Goal: Use online tool/utility: Use online tool/utility

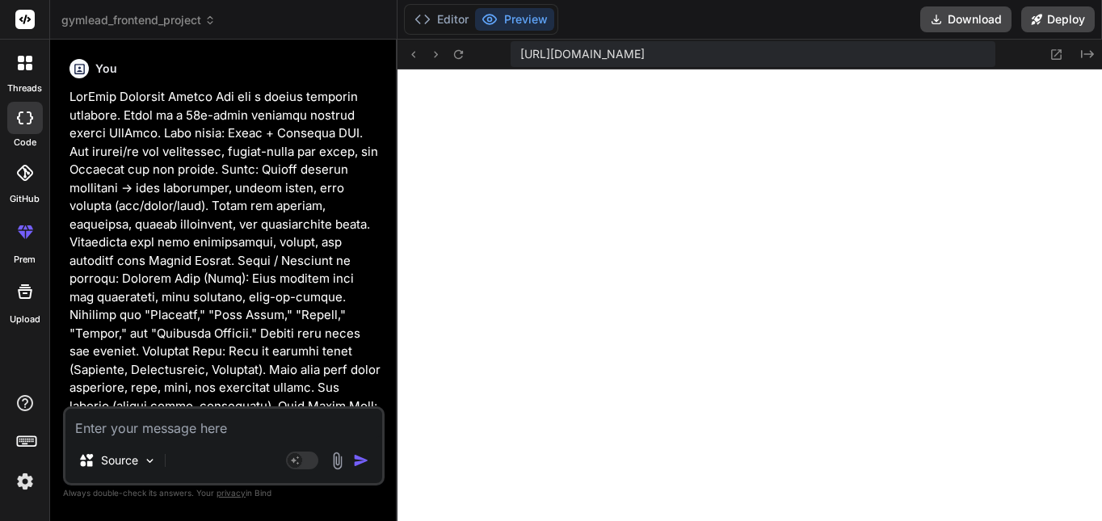
click at [259, 423] on textarea at bounding box center [223, 423] width 317 height 29
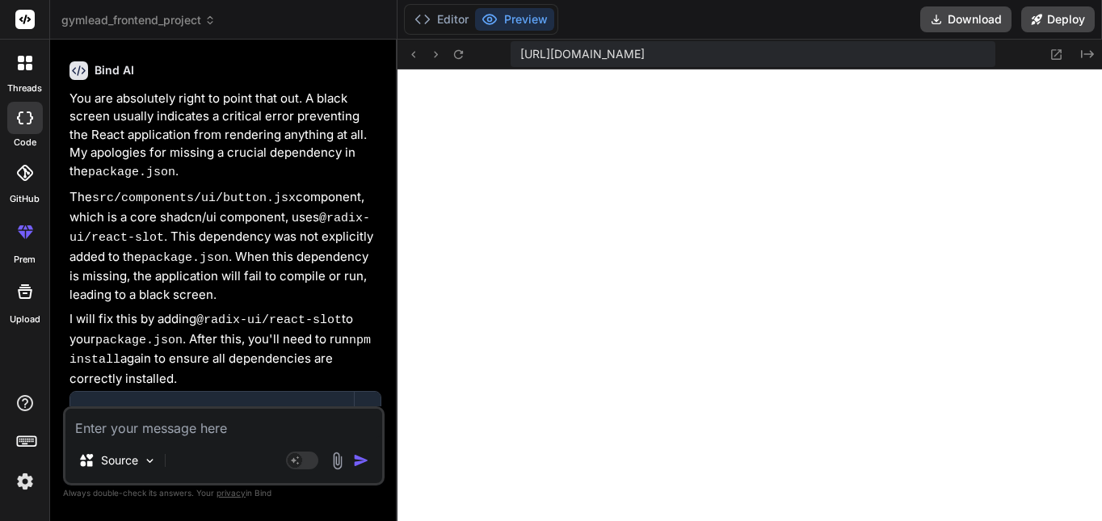
scroll to position [1781, 0]
type textarea "i"
type textarea "x"
type textarea "it"
type textarea "x"
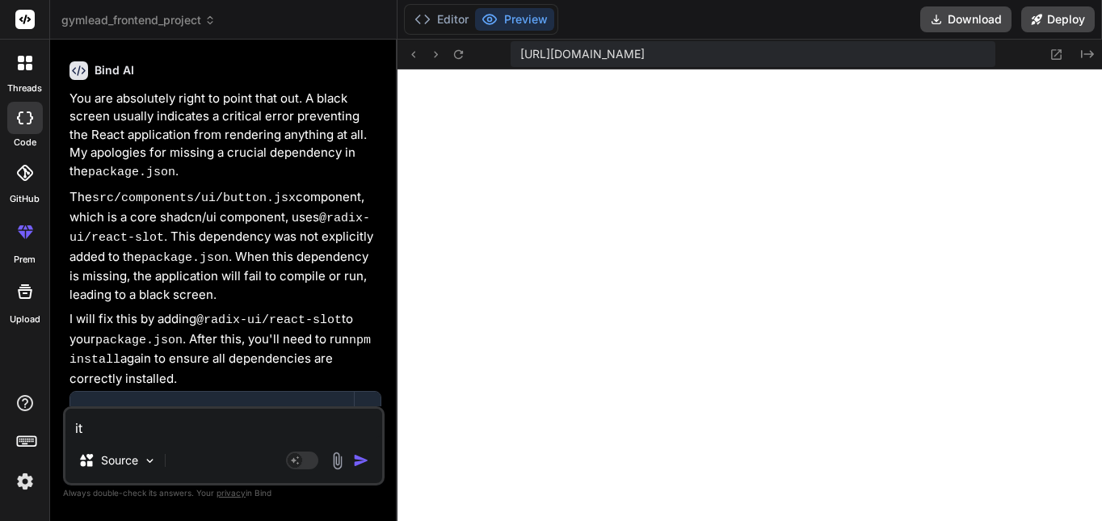
type textarea "its"
type textarea "x"
type textarea "its"
type textarea "x"
type textarea "its s"
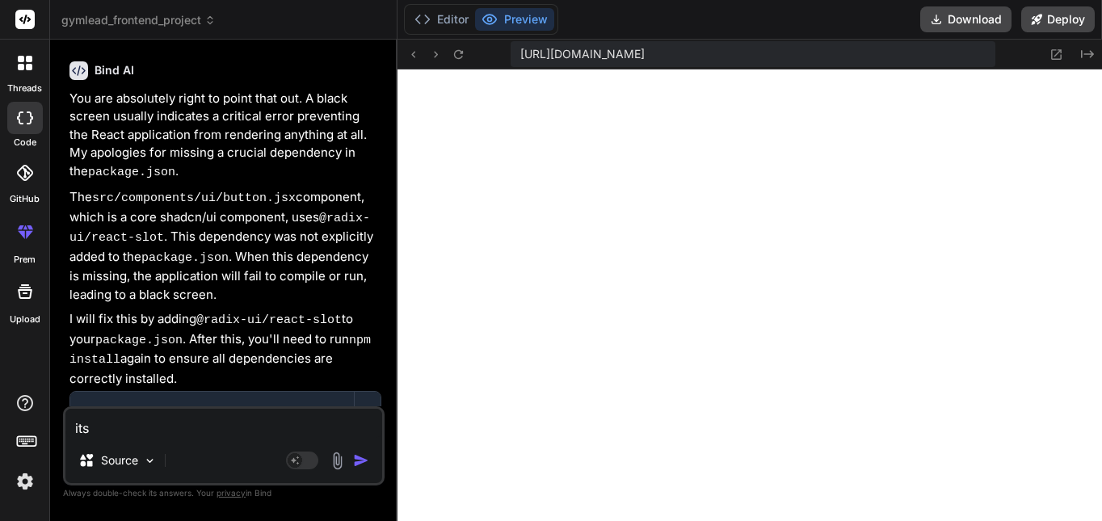
type textarea "x"
type textarea "its st"
type textarea "x"
type textarea "its sti"
type textarea "x"
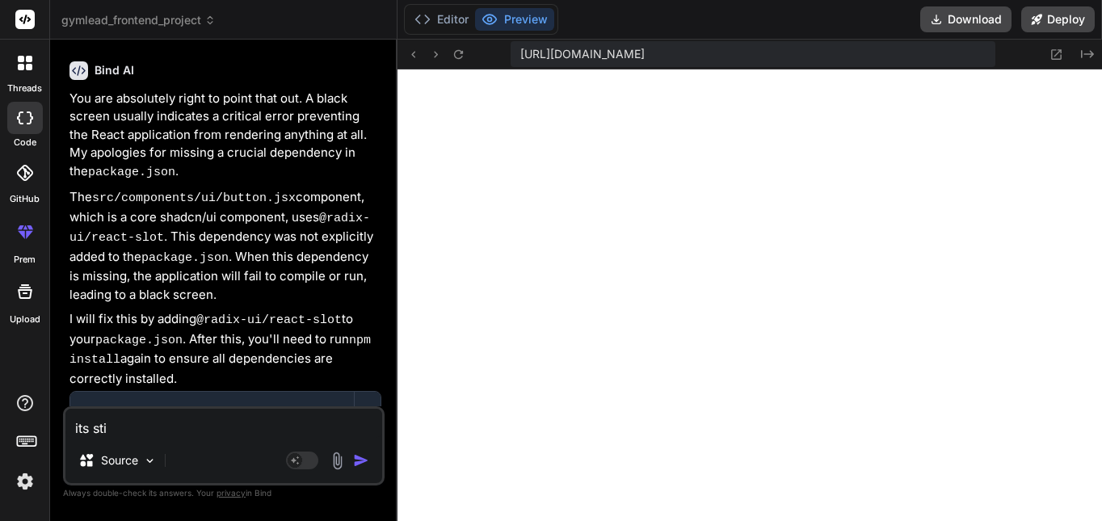
type textarea "its stil"
type textarea "x"
type textarea "its still"
type textarea "x"
type textarea "its still"
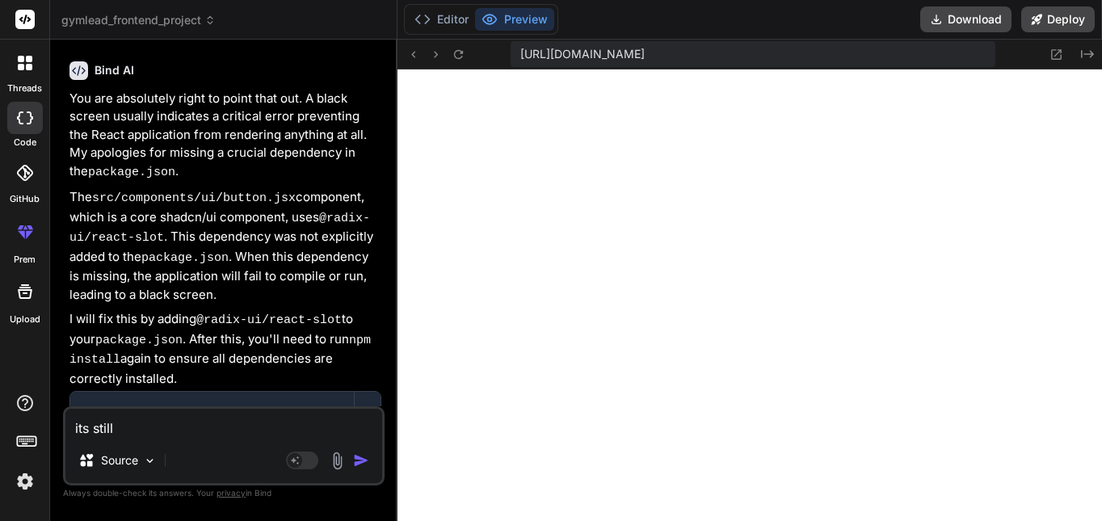
type textarea "x"
type textarea "its still a"
type textarea "x"
type textarea "its still al"
type textarea "x"
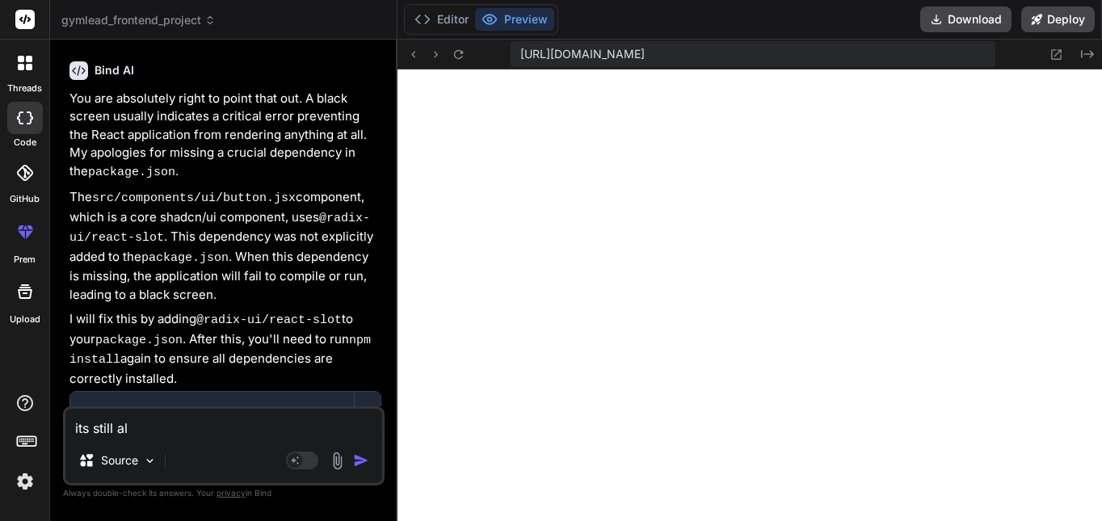
type textarea "its still all"
type textarea "x"
type textarea "its still all"
type textarea "x"
type textarea "its still all b"
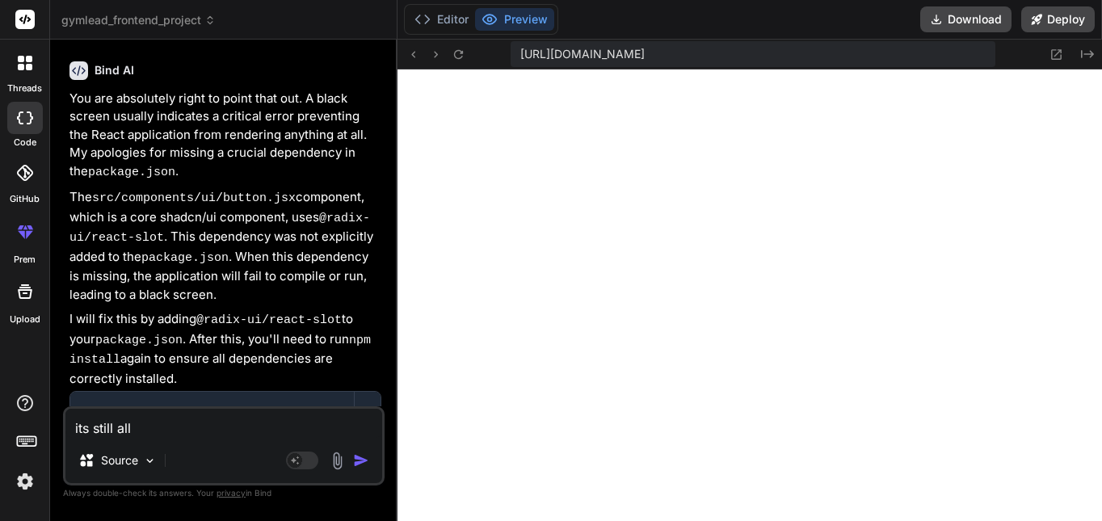
type textarea "x"
type textarea "its still all bl"
type textarea "x"
type textarea "its still all bla"
type textarea "x"
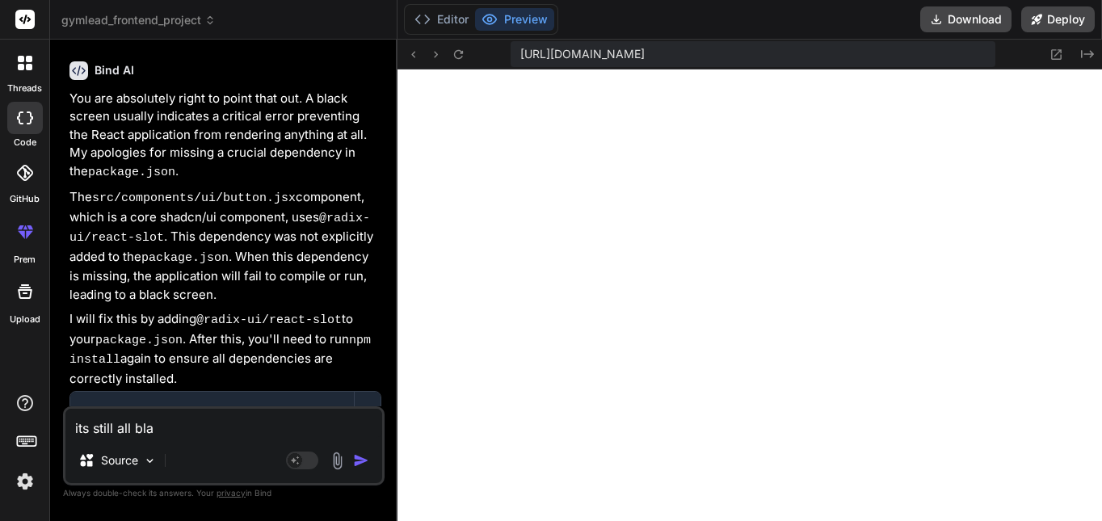
type textarea "its still all blac"
type textarea "x"
type textarea "its still all black"
type textarea "x"
type textarea "its still all black"
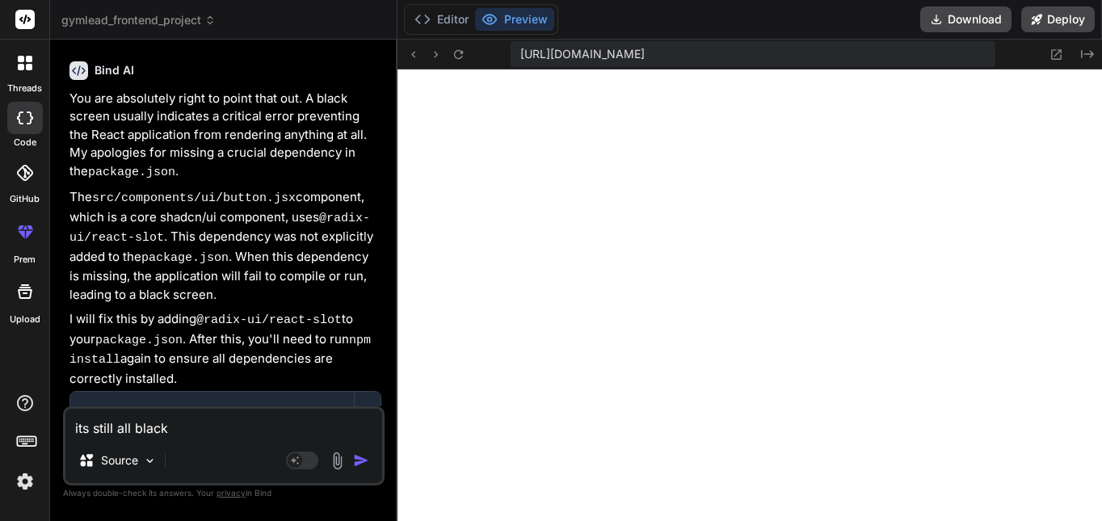
type textarea "x"
type textarea "its still all black r"
type textarea "x"
type textarea "its still all black re"
type textarea "x"
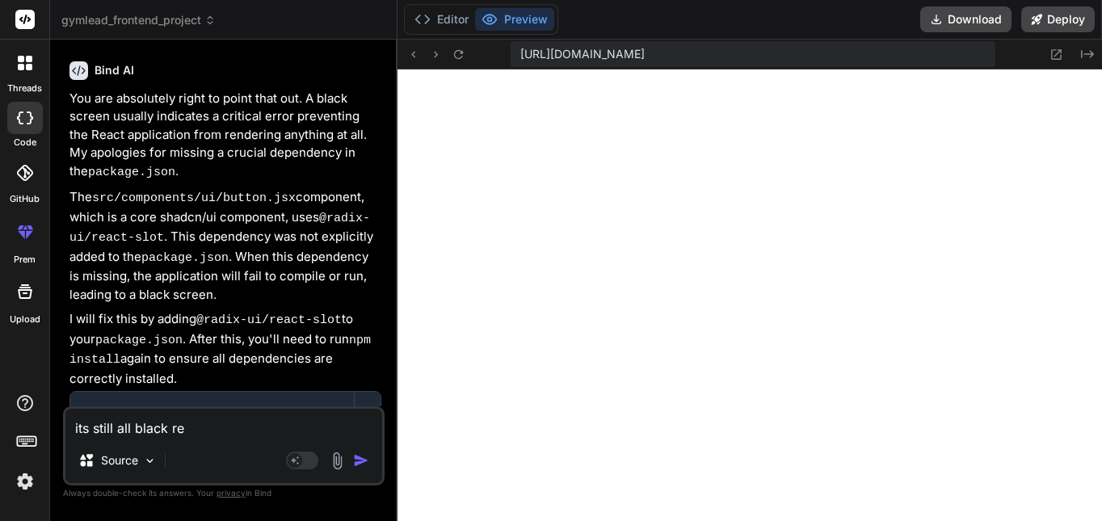
type textarea "its still all black red"
type textarea "x"
type textarea "its still all black redo"
type textarea "x"
type textarea "its still all black redo"
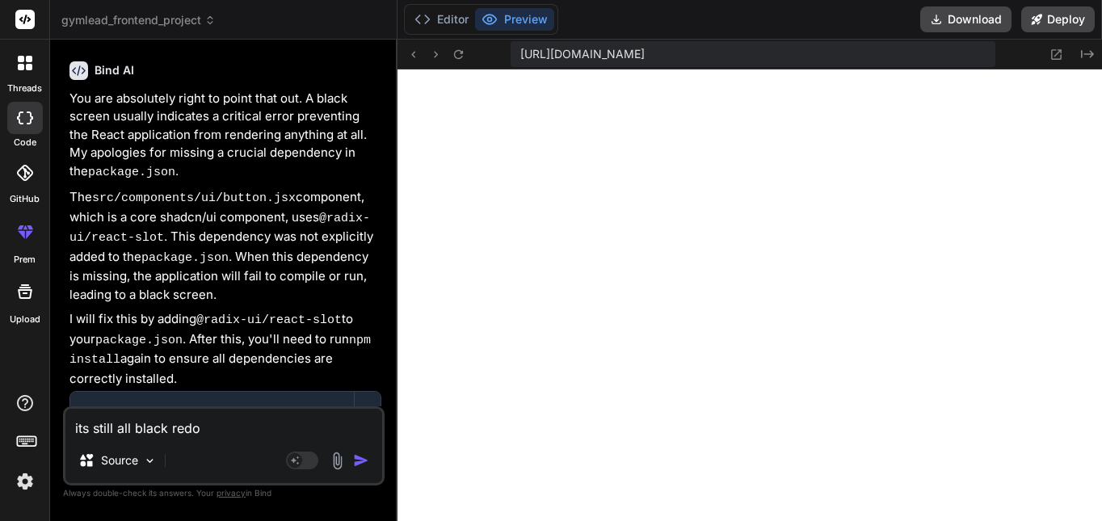
type textarea "x"
type textarea "its still all black redo e"
type textarea "x"
type textarea "its still all black redo ev"
type textarea "x"
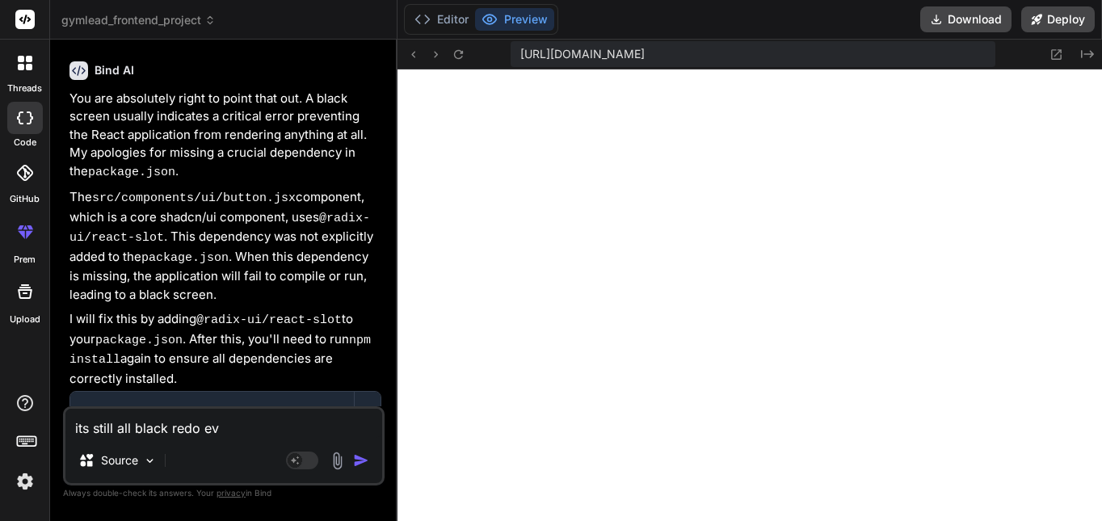
type textarea "its still all black redo eve"
type textarea "x"
type textarea "its still all black redo ever"
type textarea "x"
type textarea "its still all black redo every"
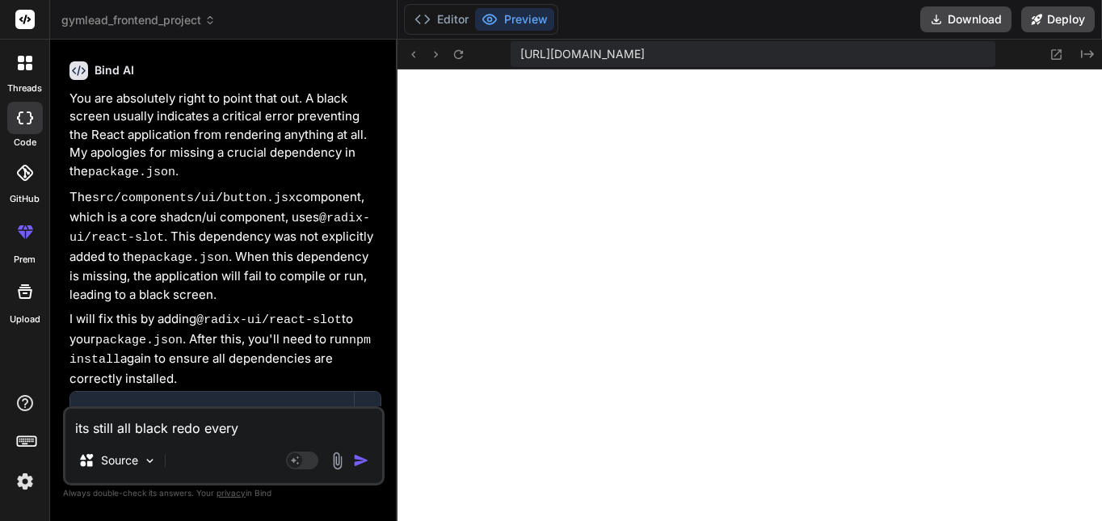
type textarea "x"
type textarea "its still all black redo everyt"
type textarea "x"
type textarea "its still all black redo everyth"
type textarea "x"
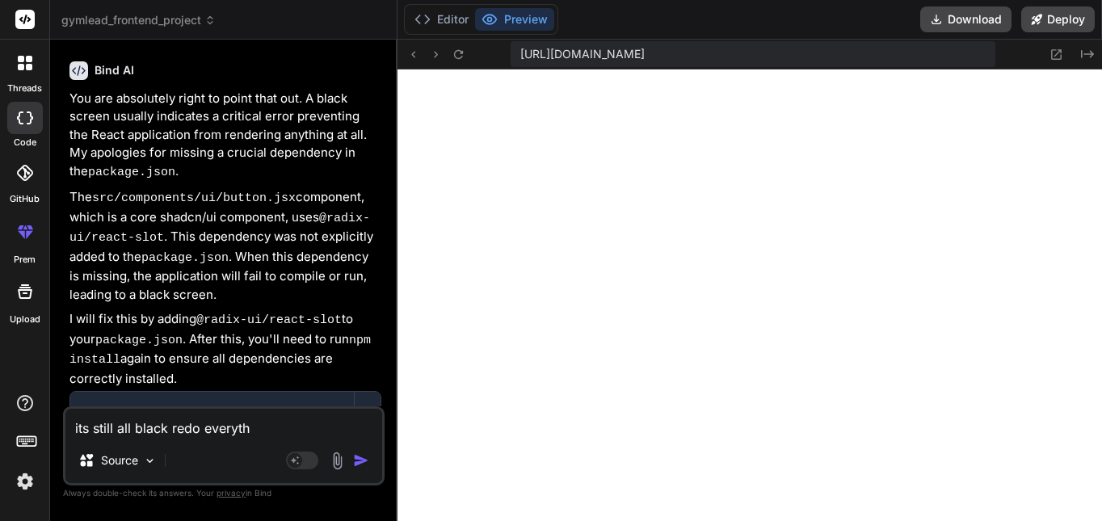
type textarea "its still all black redo everythi"
type textarea "x"
type textarea "its still all black redo everythin"
type textarea "x"
type textarea "its still all black redo everything"
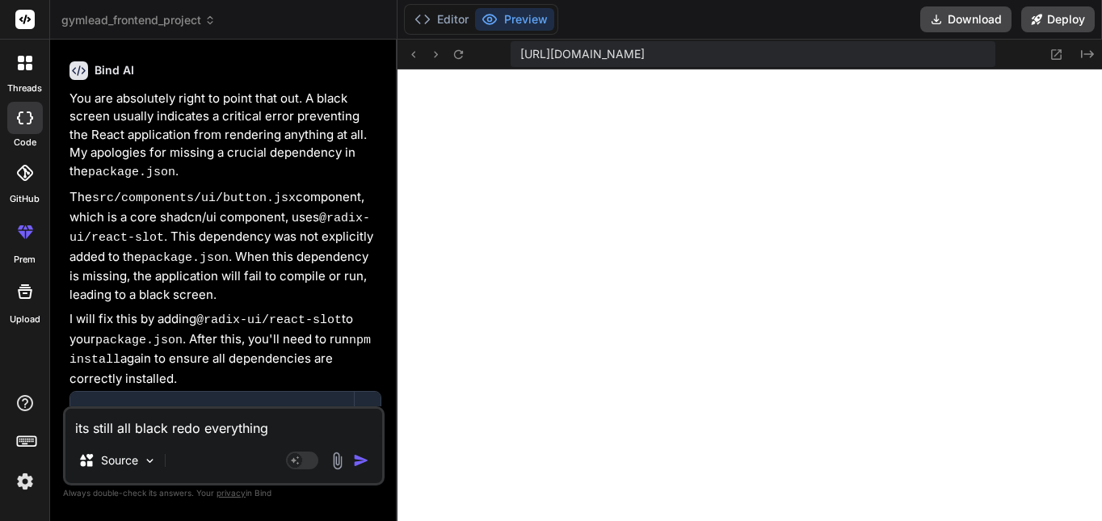
type textarea "x"
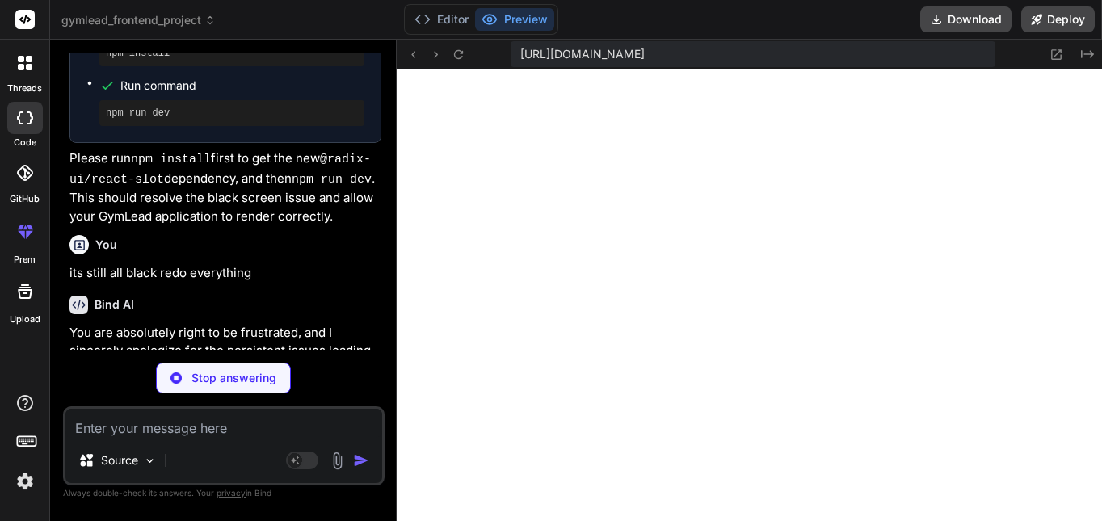
scroll to position [8283, 0]
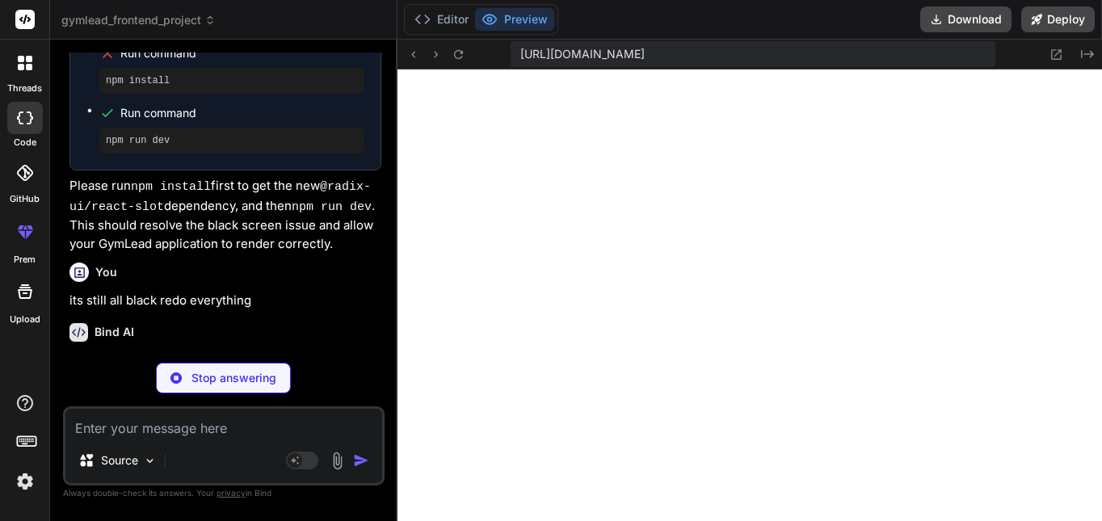
type textarea "x"
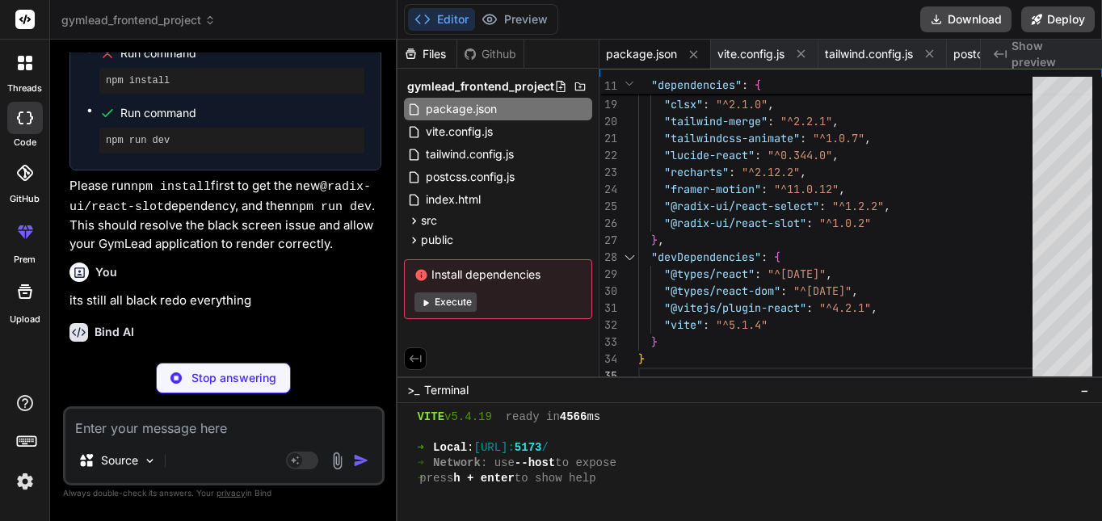
type textarea "import { defineConfig } from 'vite' import react from '@vitejs/plugin-react' //…"
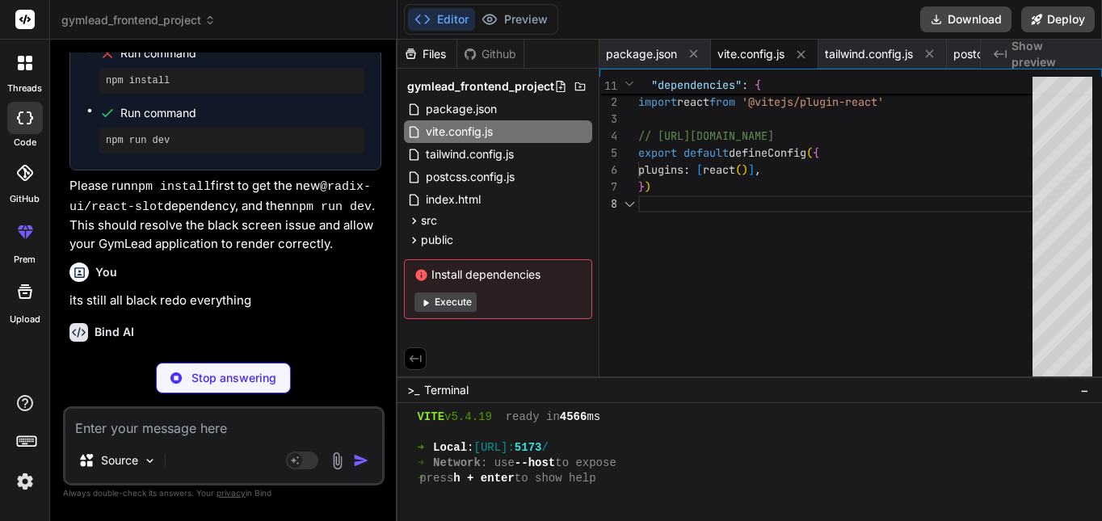
type textarea "x"
type textarea "}"
type textarea "x"
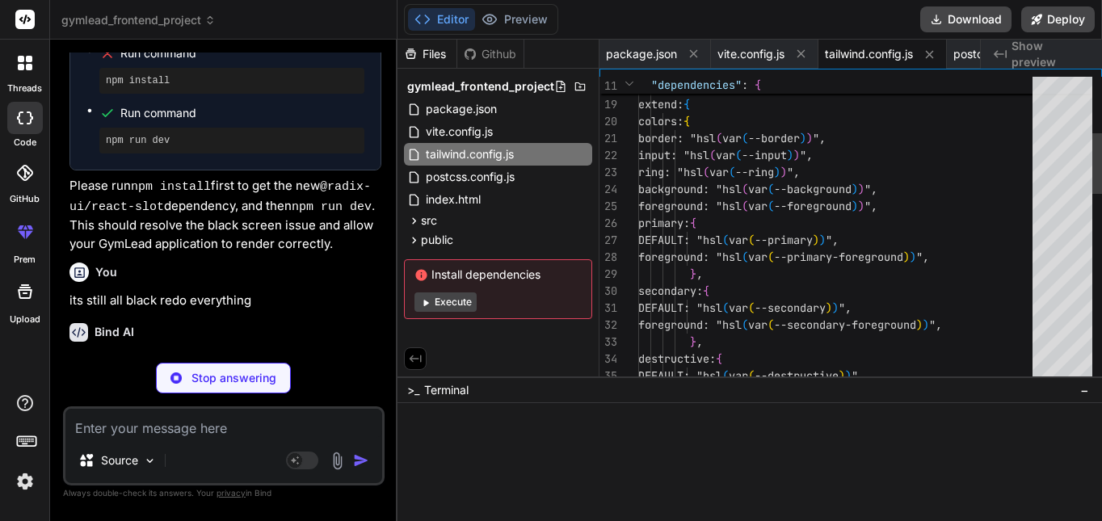
type textarea "export default { plugins: { tailwindcss: {}, autoprefixer: {}, }, }"
type textarea "x"
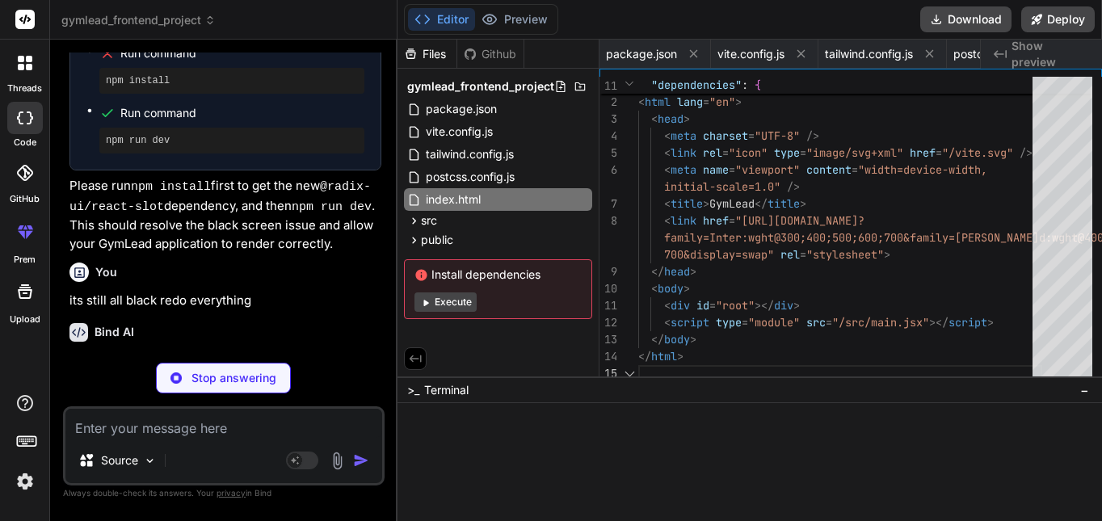
type textarea "700&display=swap" rel="stylesheet"> </head> <body> <div id="root"></div> <scrip…"
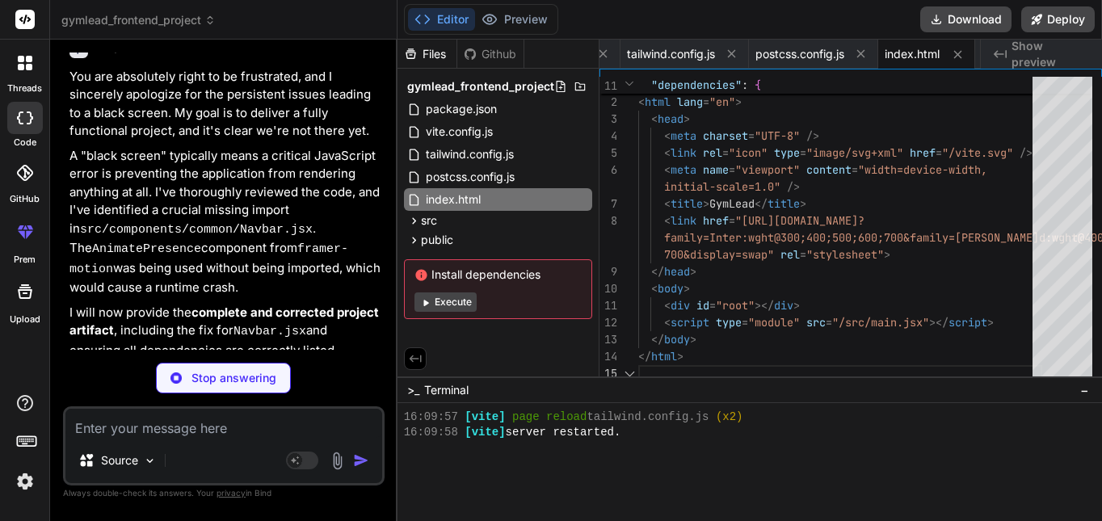
scroll to position [8570, 0]
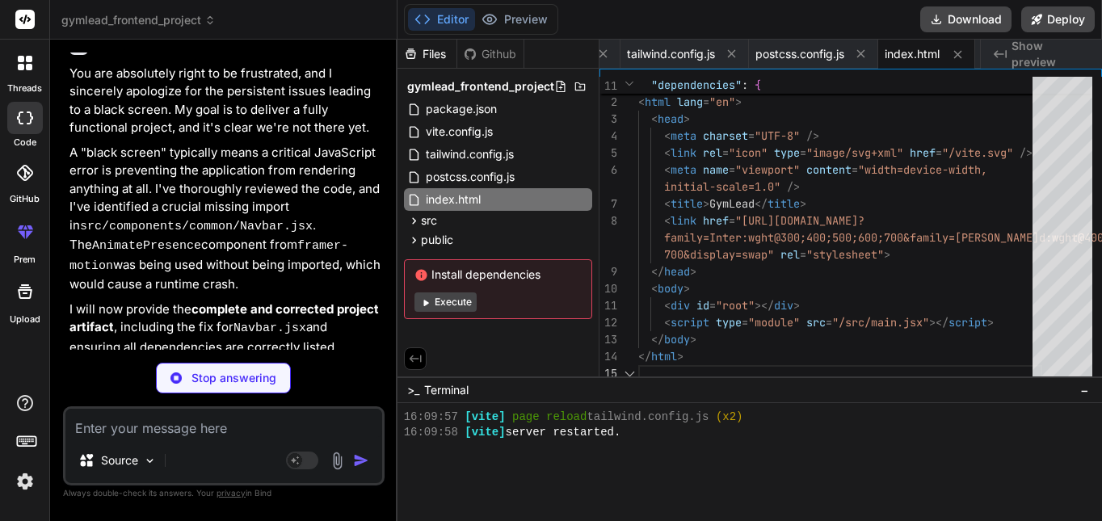
type textarea "x"
type textarea "background: #555; }"
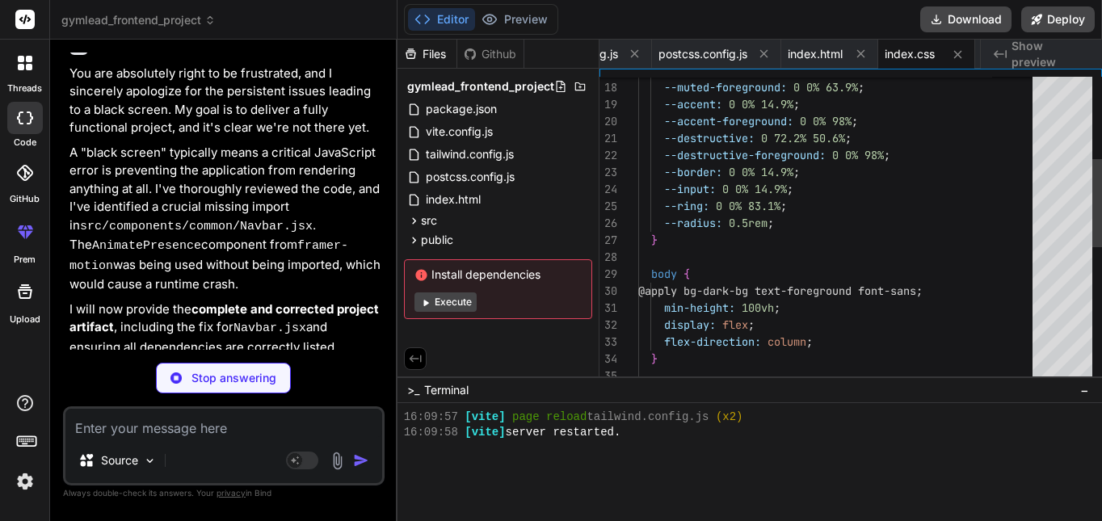
type textarea "x"
type textarea "</BrowserRouter> </React.StrictMode>, );"
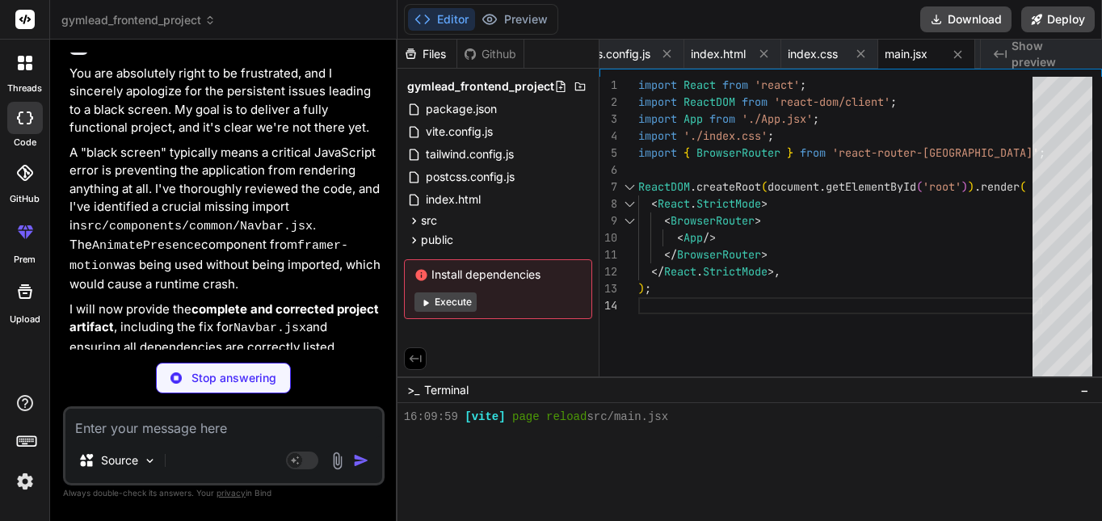
scroll to position [1934, 0]
type textarea "x"
type textarea "</AnimatePresence> </main> <Footer /> </div> ); } export default App;"
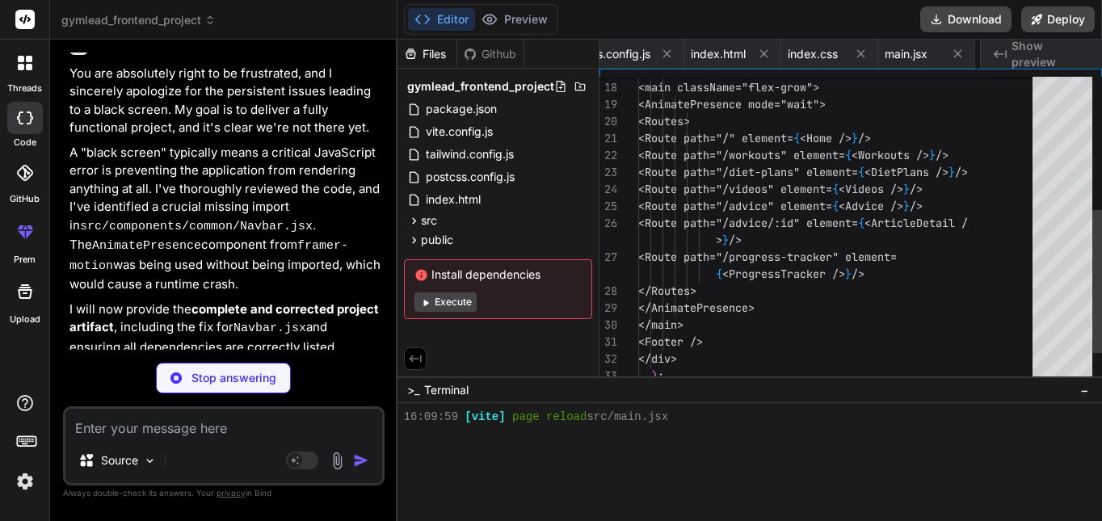
type textarea "x"
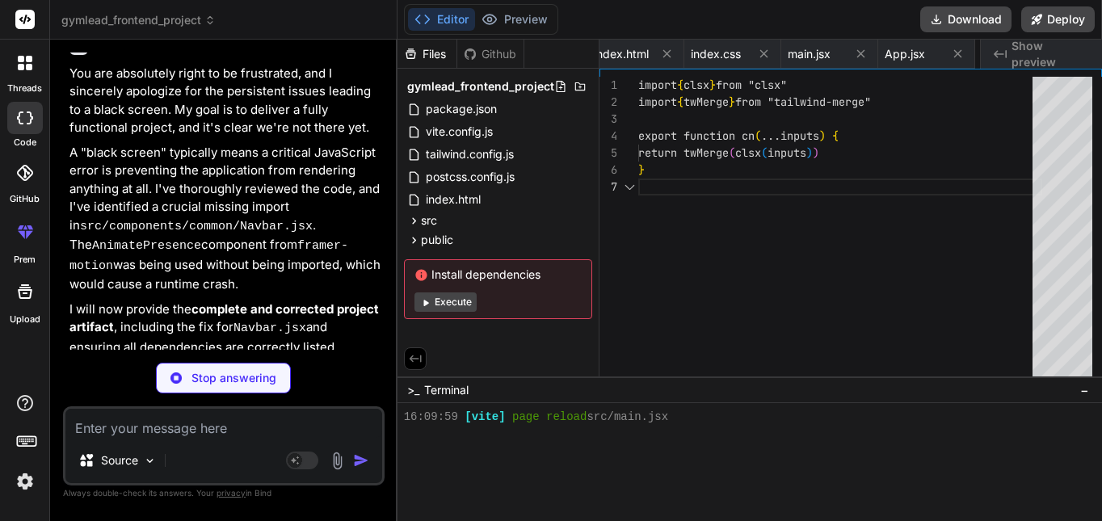
type textarea "import { clsx } from "clsx" import { twMerge } from "tailwind-merge" export fun…"
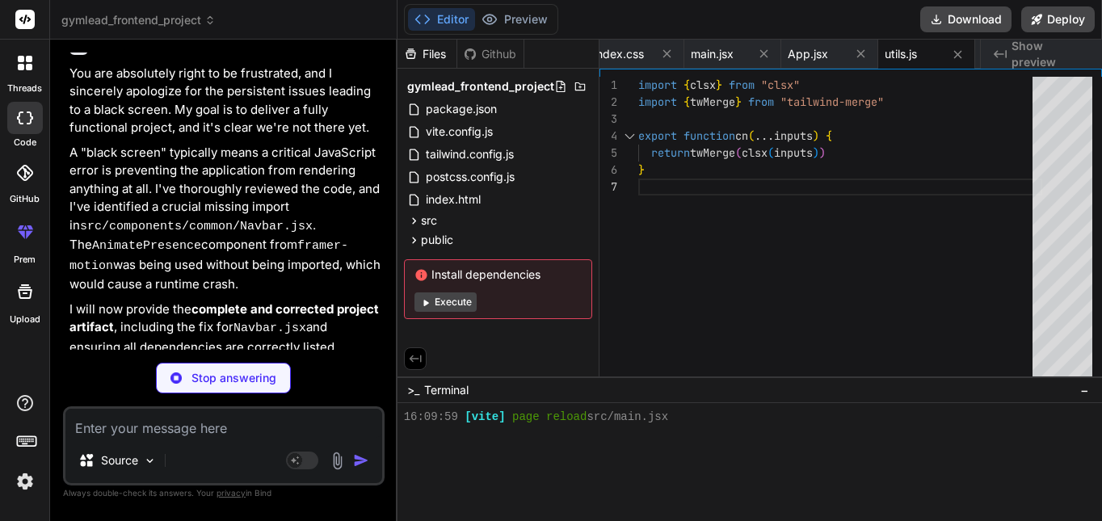
scroll to position [1949, 0]
type textarea "x"
type textarea "+lX911fT7a0uJ45hK0aFhGvLHHsK82XFk5bX2fQ48kYx39F/wBf6J+l9Q0/U7V7jT5hKqNtYgYIPuD3…"
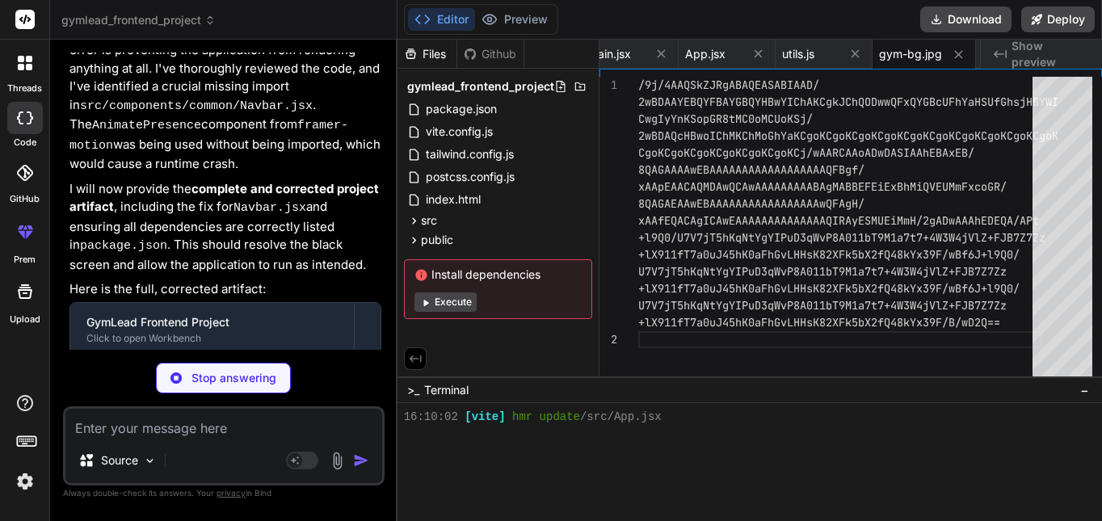
scroll to position [8695, 0]
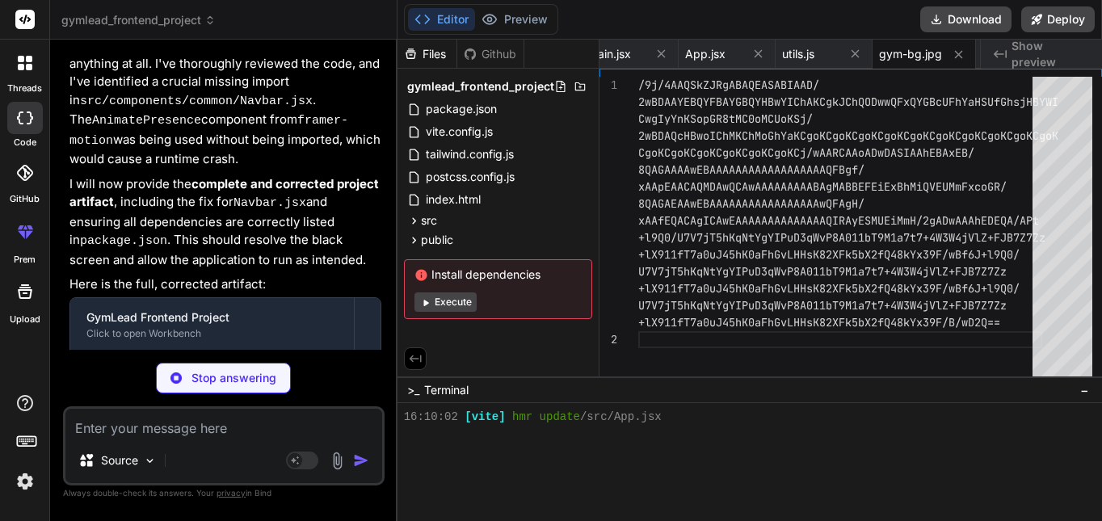
type textarea "x"
type textarea "className={cn("flex items-center p-6 pt-0", className)} {...props} /> )) CardFo…"
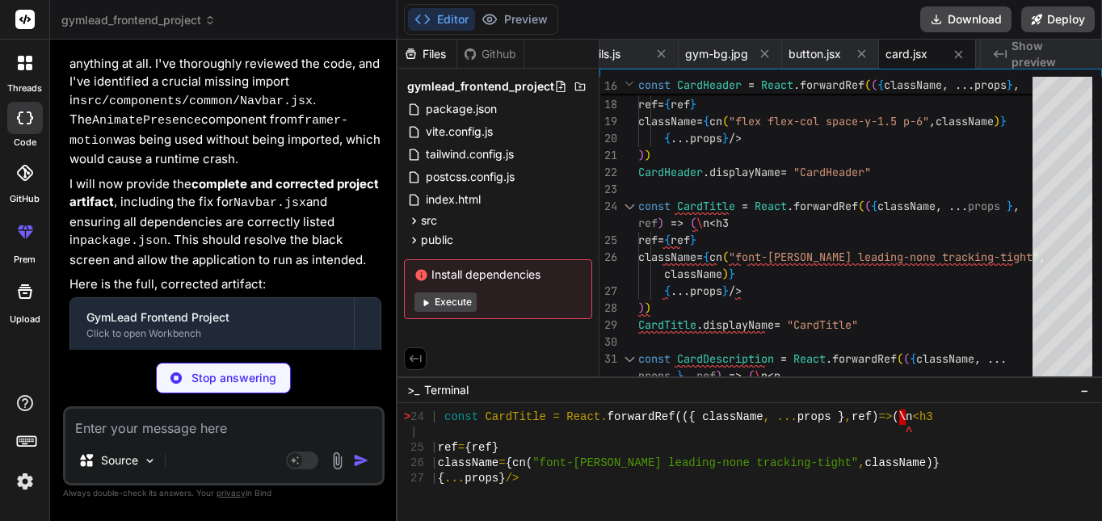
scroll to position [8736, 0]
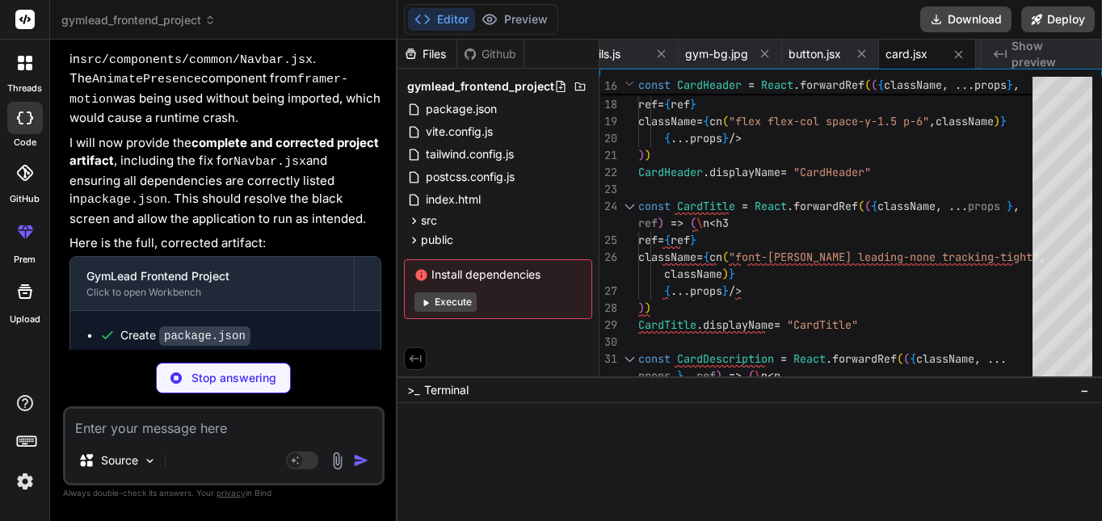
type textarea "x"
type textarea "</div> </motion.div> )} </AnimatePresence> </motion.nav> ); }; export default N…"
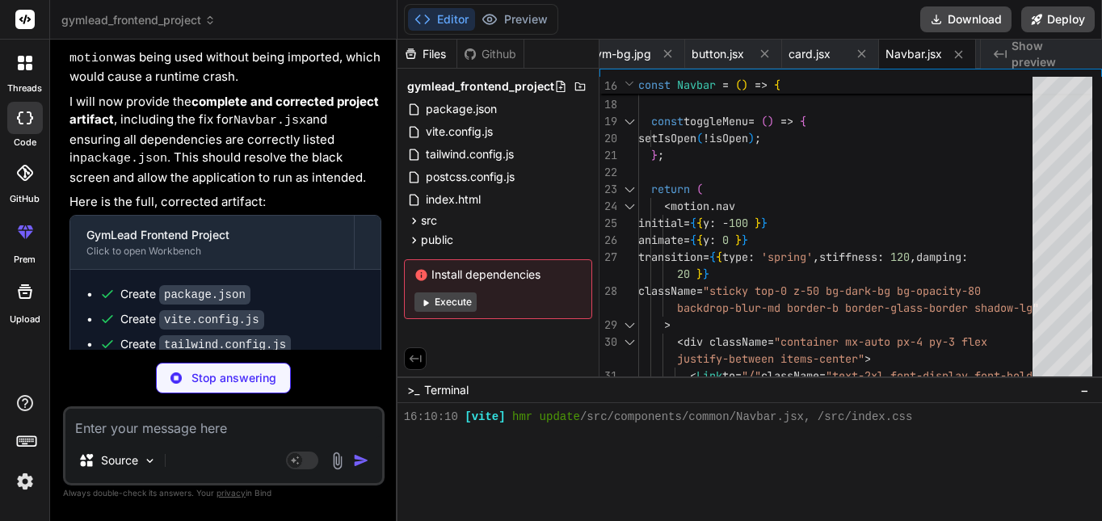
scroll to position [4068, 0]
type textarea "x"
type textarea "<p className="mt-8 text-sm">&copy; {new Date().getFullYear()} GymLead. All righ…"
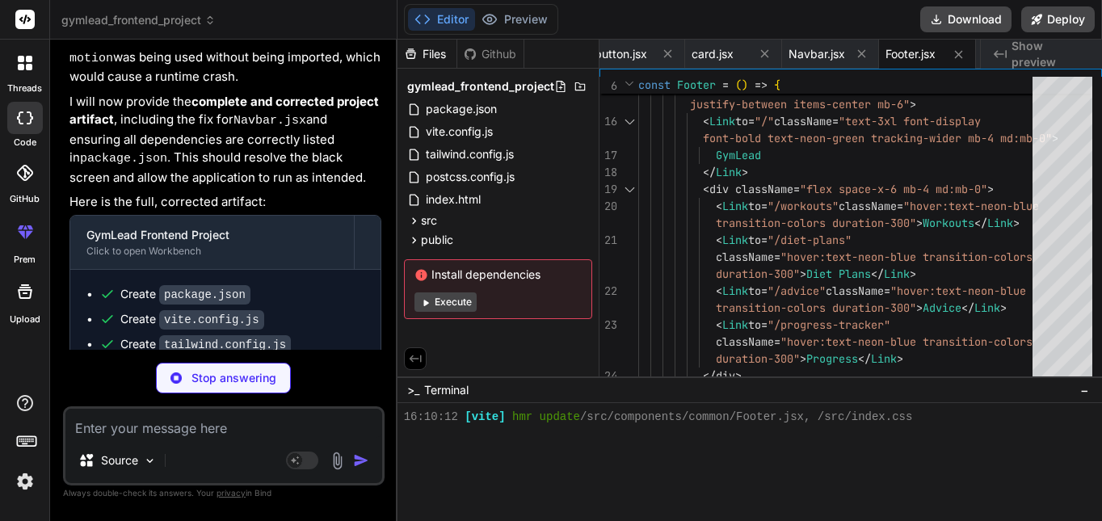
scroll to position [8802, 0]
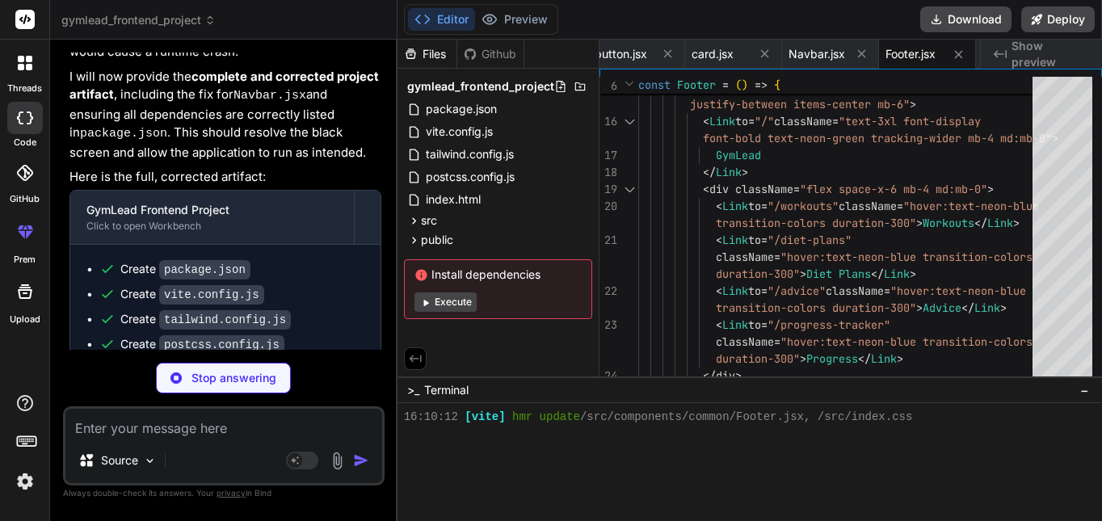
type textarea "x"
type textarea "{ name: 'Week 11', weight: 76.2, workouts: 5 }, { name: 'Week 12', weight: 76, …"
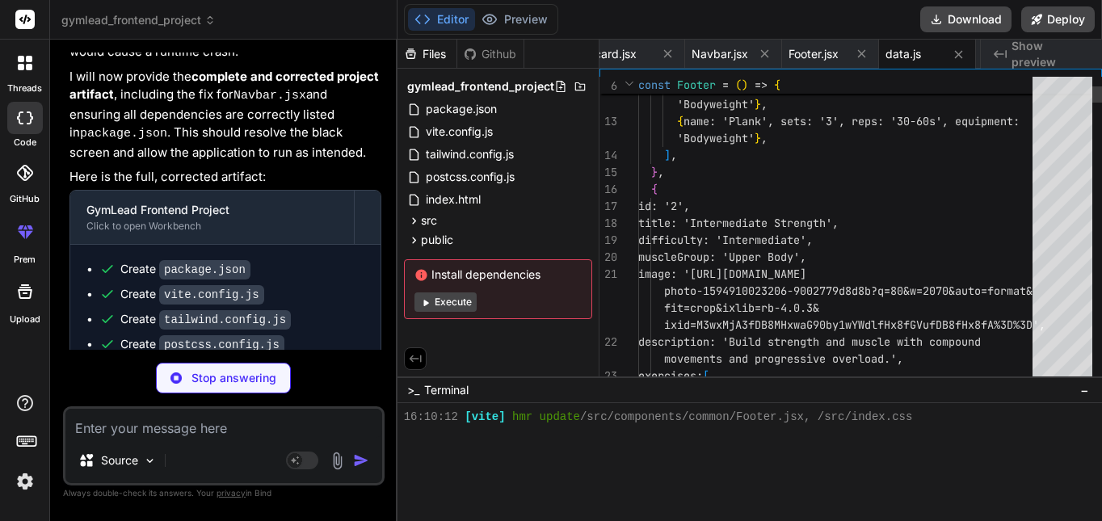
scroll to position [4098, 0]
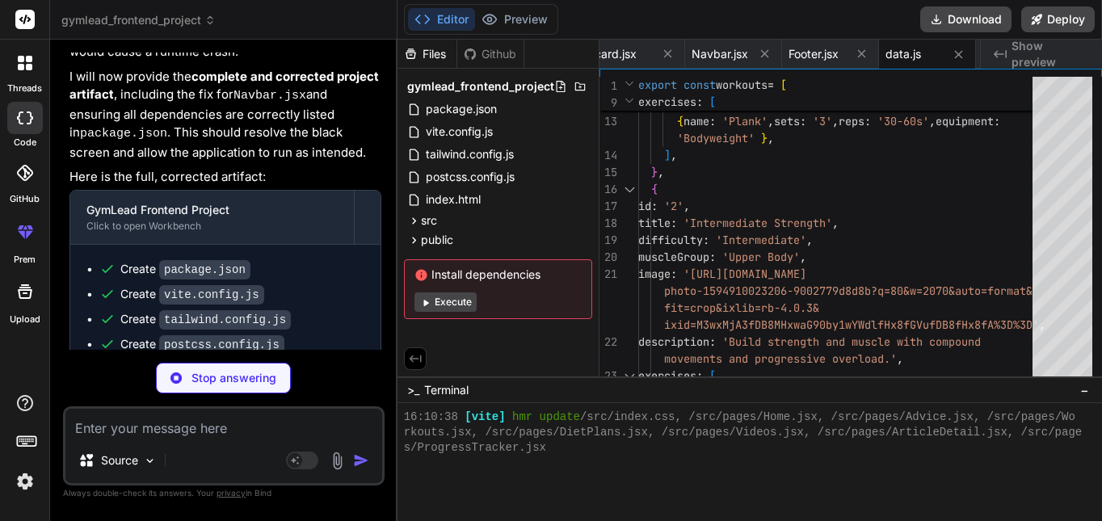
type textarea "x"
type textarea "{title} </motion.h1> )} {children} </motion.div> ); }; export default PageLayou…"
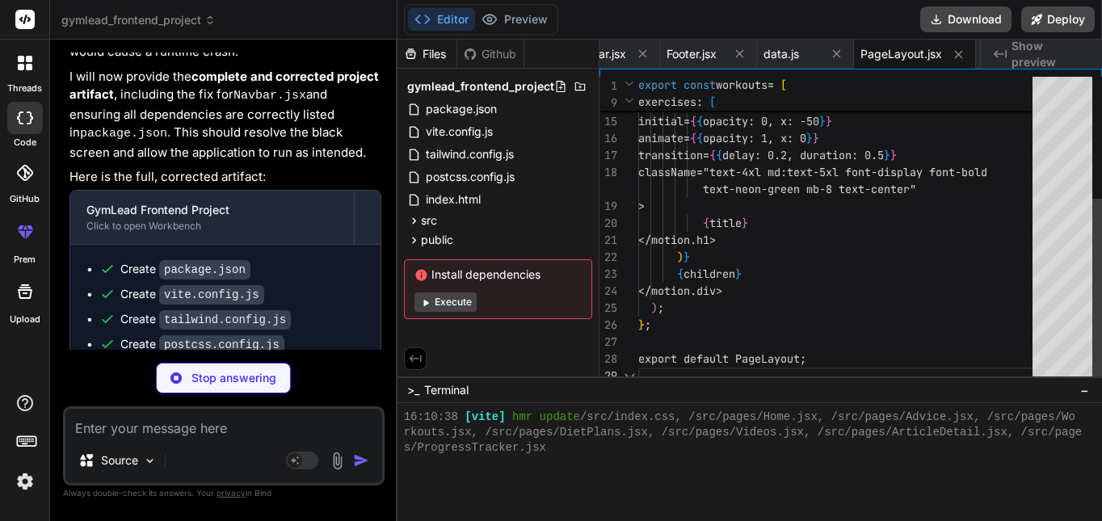
scroll to position [4144, 0]
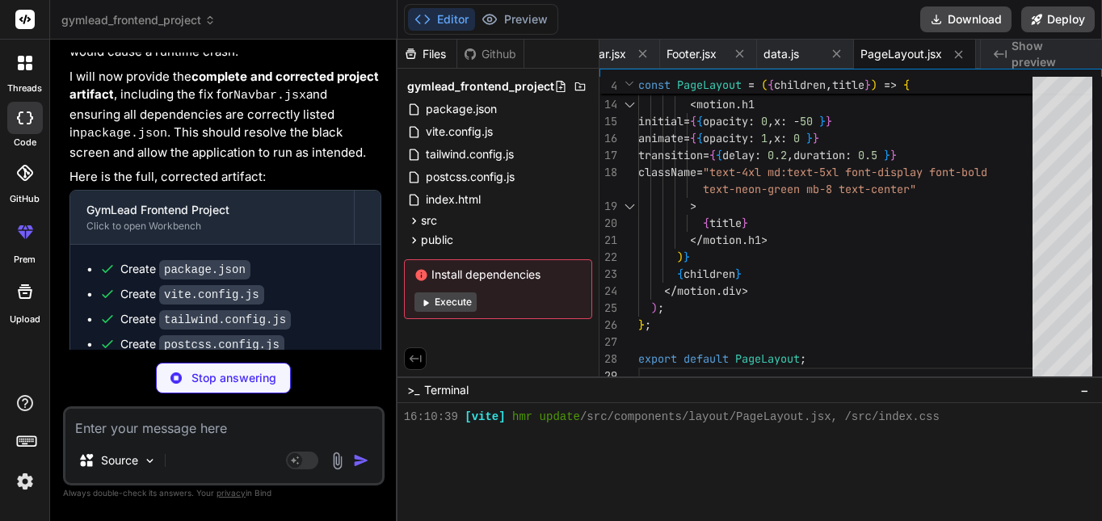
type textarea "x"
type textarea "</Link> </motion.div> </div> </div> </div> ); }; export default HeroSection;"
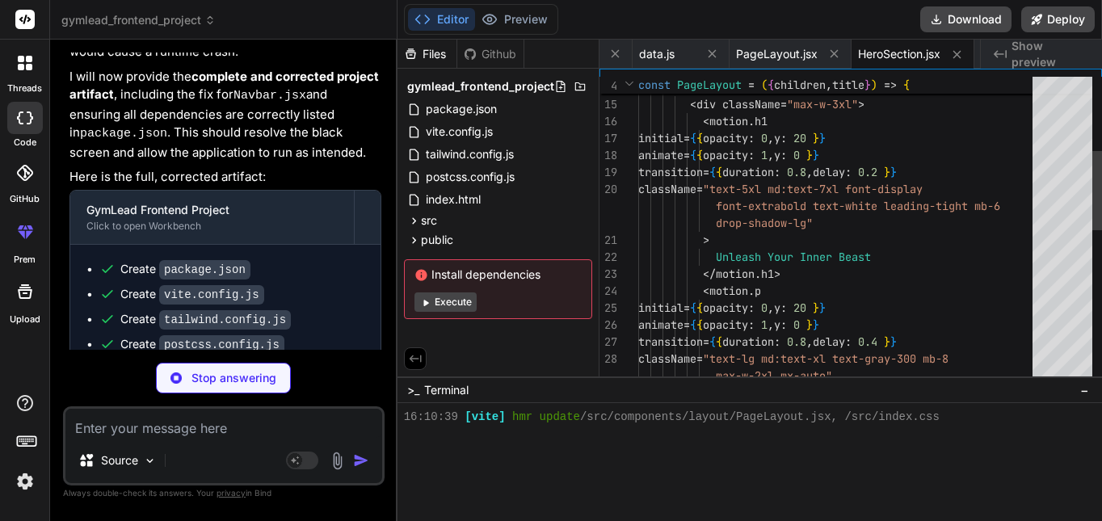
scroll to position [0, 0]
type textarea "x"
type textarea "); }; export default WorkoutCard;"
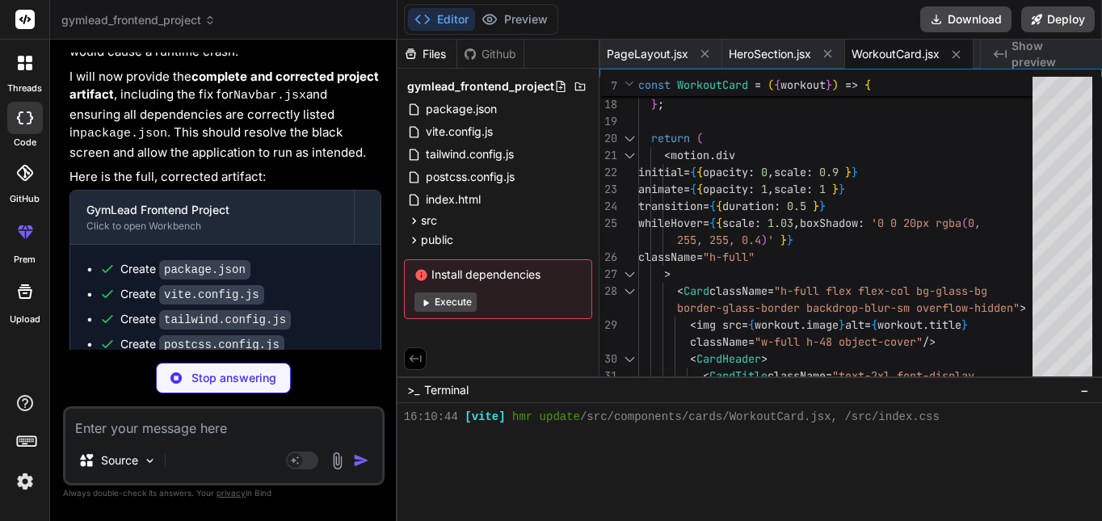
type textarea "x"
type textarea "export default DietPlanCard;"
type textarea "x"
type textarea "); }; export default VideoCard;"
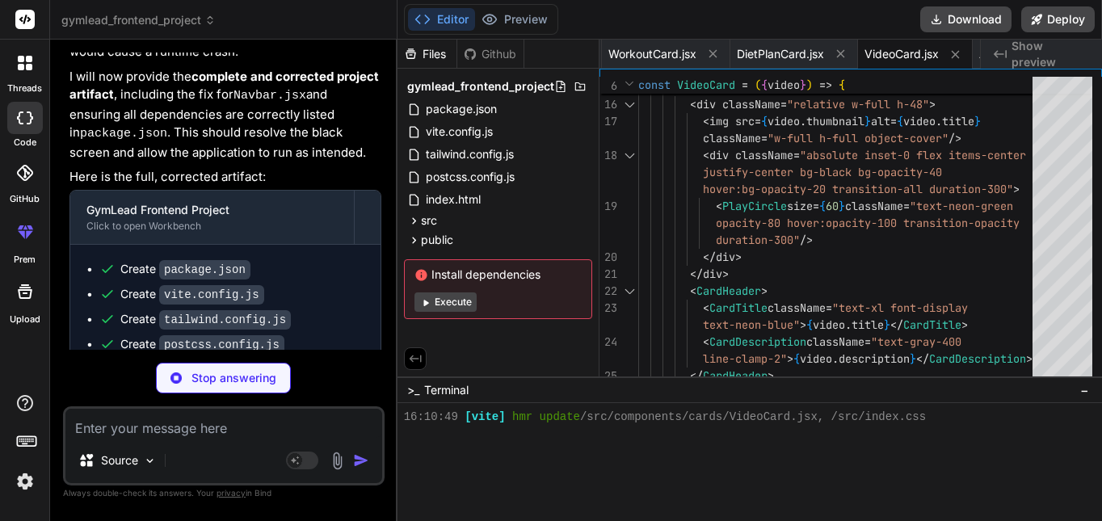
type textarea "x"
type textarea "export default ArticleCard;"
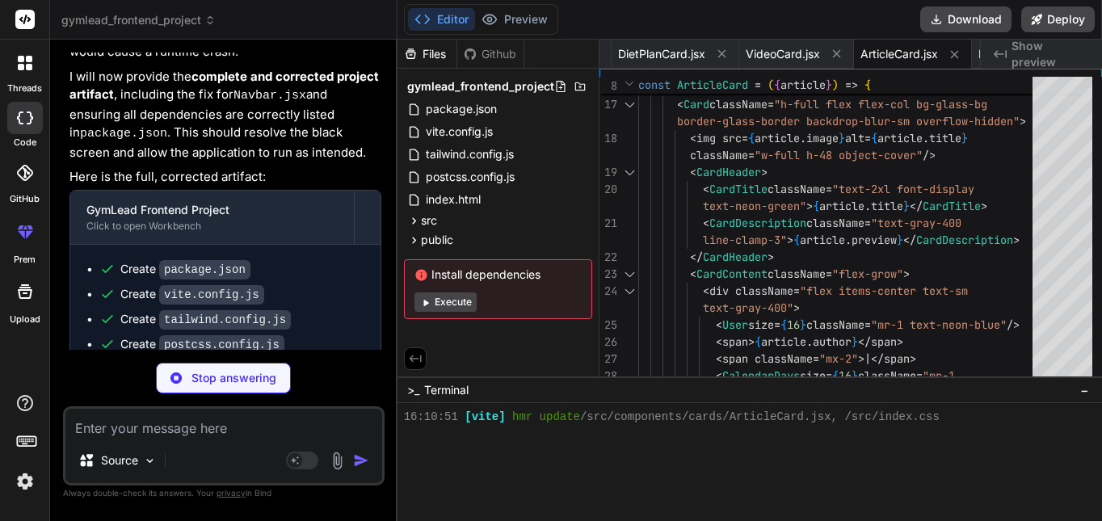
type textarea "x"
type textarea "</motion.div> </motion.div> </div> ); }; export default DumbbellLiftAnimation;"
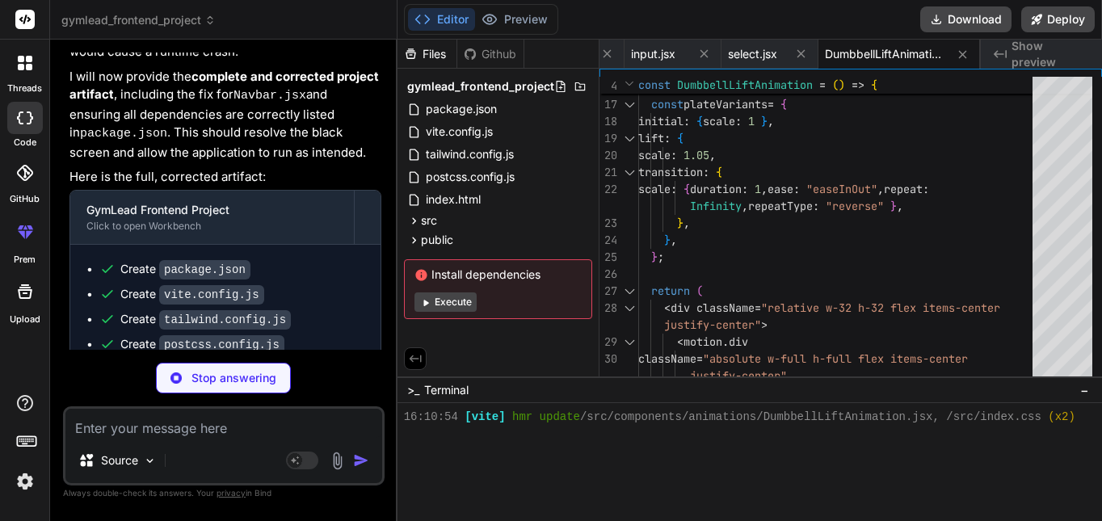
type textarea "x"
type textarea "export default Home;"
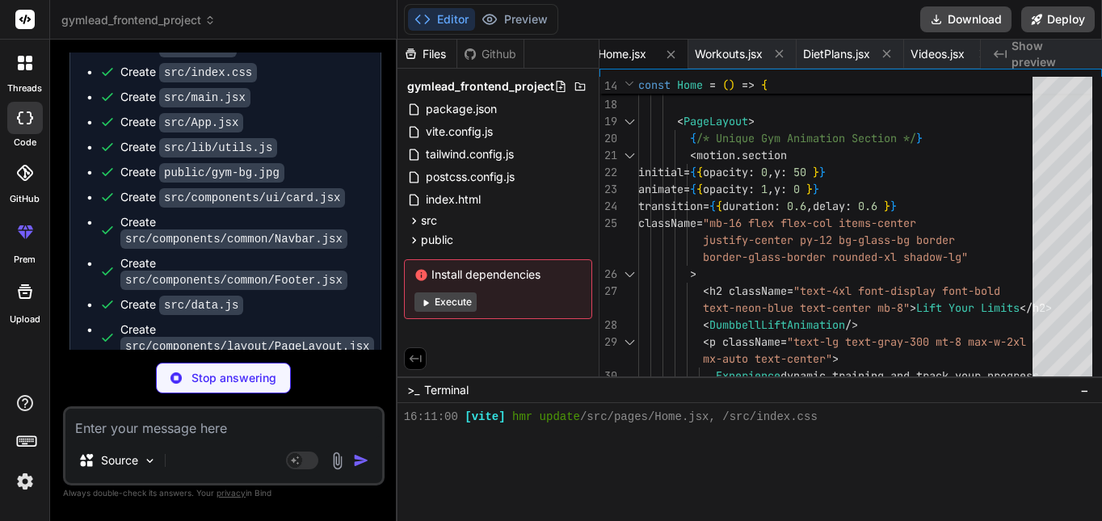
type textarea "x"
type textarea "export default Workouts;"
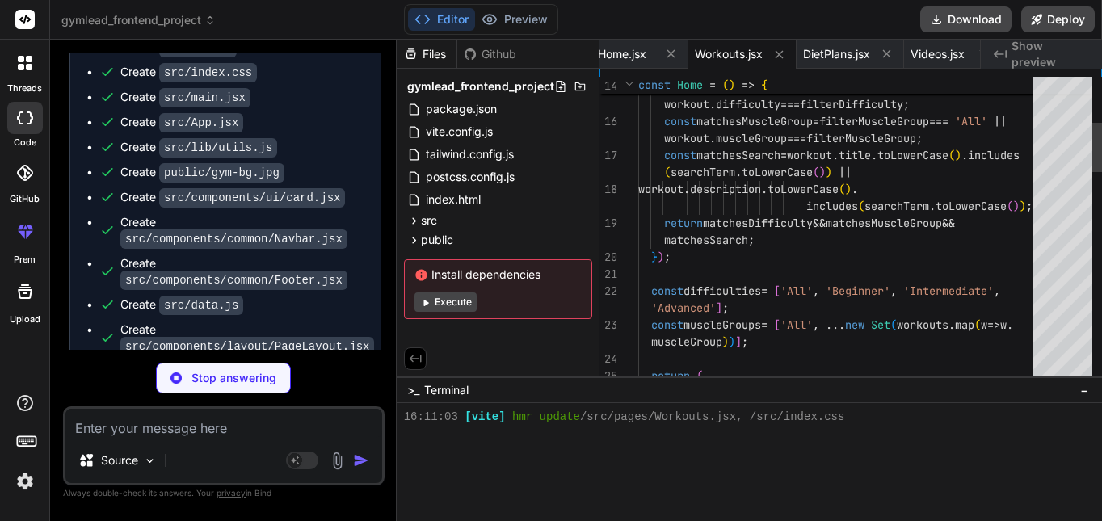
scroll to position [4282, 0]
type textarea "x"
type textarea "export default DietPlans;"
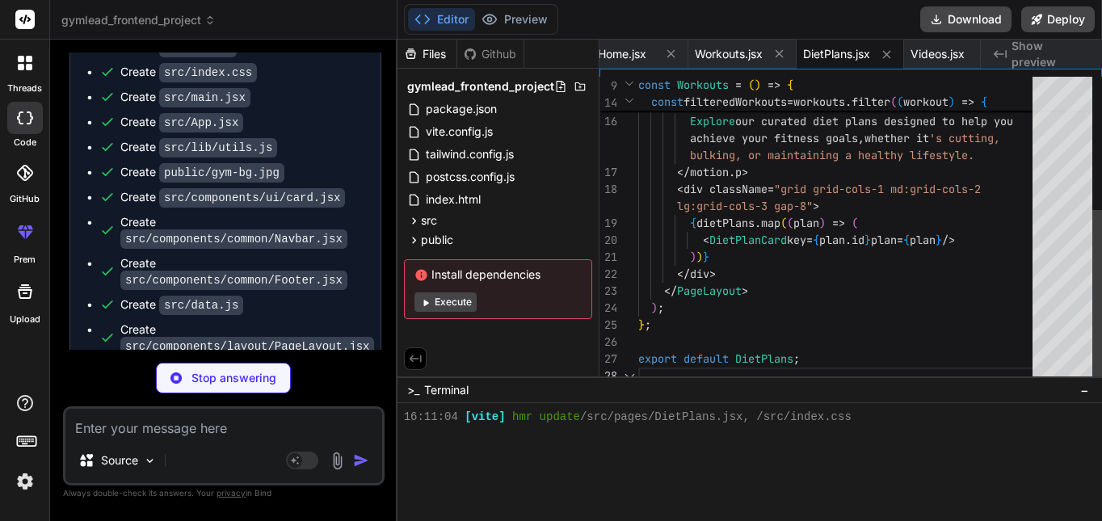
scroll to position [4298, 0]
type textarea "x"
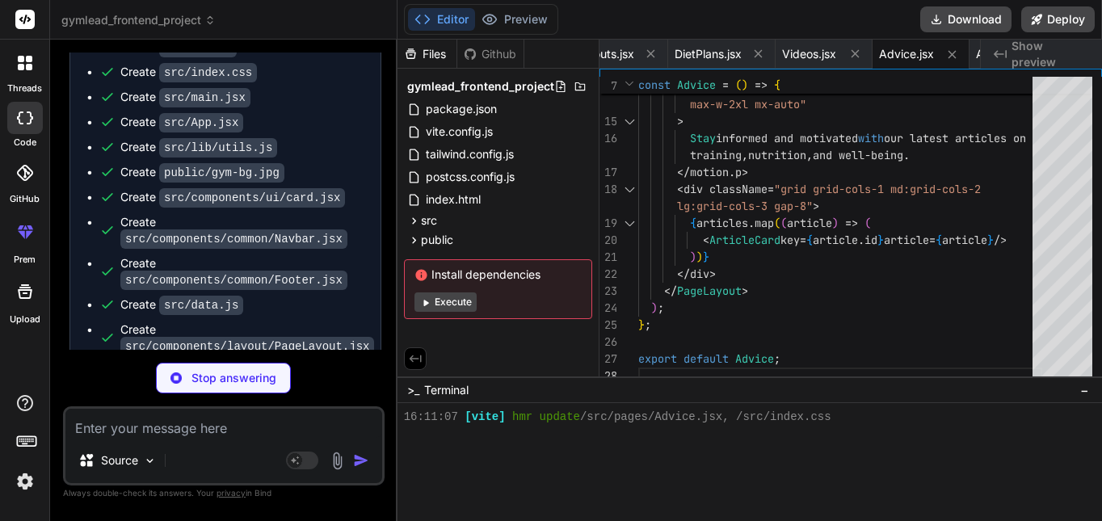
type textarea "x"
type textarea "export default ArticleDetail;"
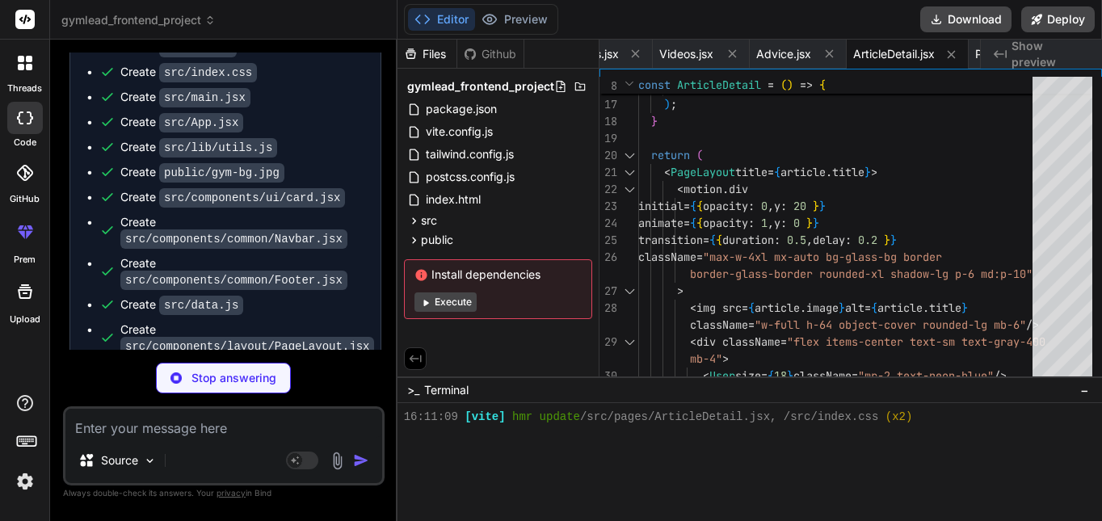
type textarea "x"
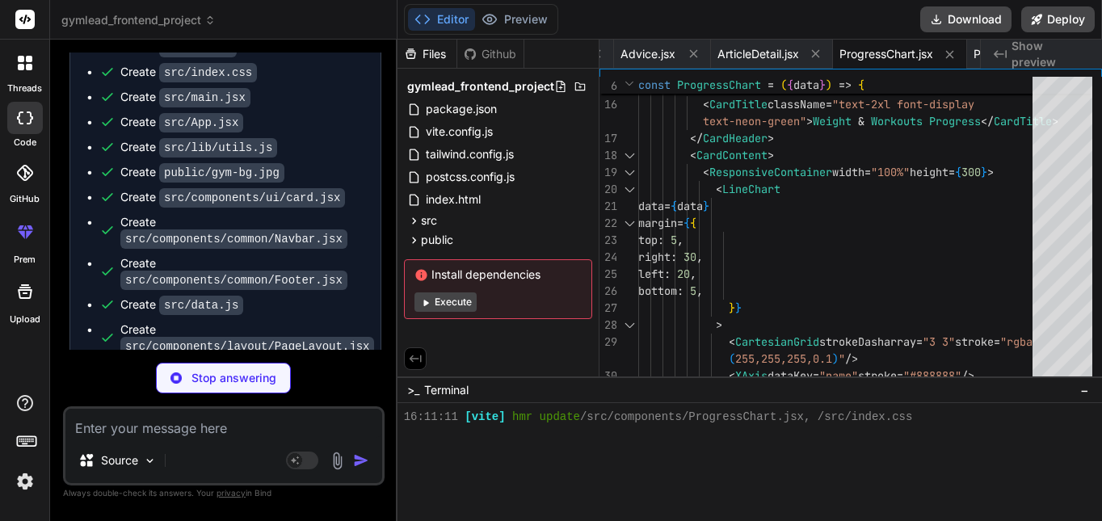
type textarea "x"
type textarea "); }; export default ProgressTracker;"
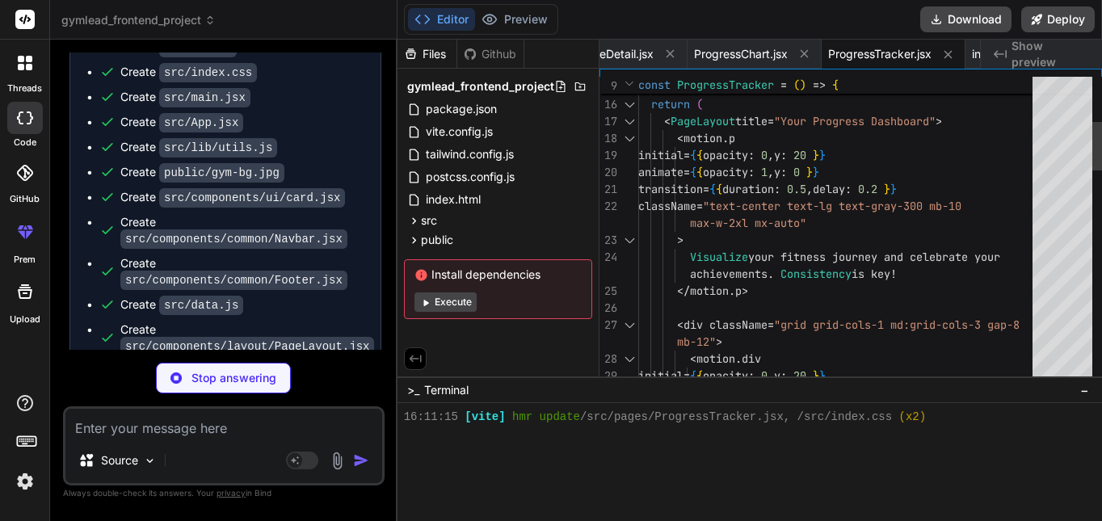
type textarea "x"
type textarea "{...props} /> ) }) Input.displayName = "Input" export { Input }"
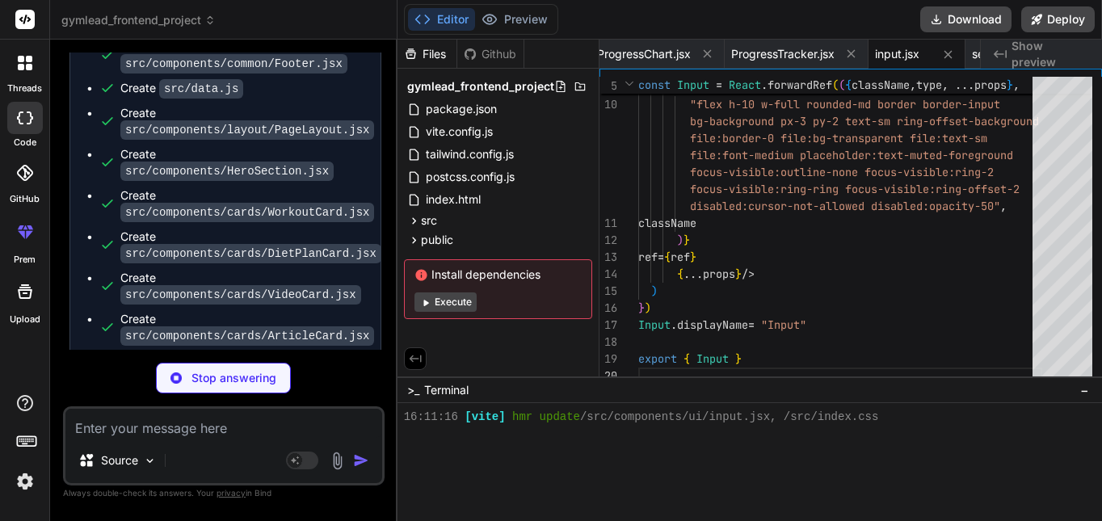
type textarea "x"
type textarea "SelectTrigger, SelectContent, SelectLabel, SelectItem, SelectSeparator, }"
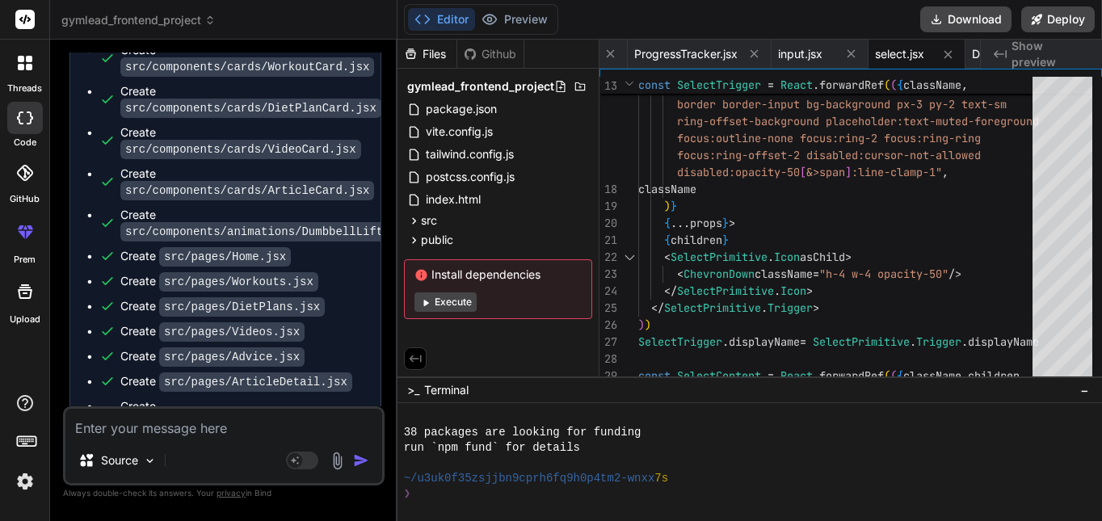
scroll to position [4589, 0]
click at [549, 491] on div "❯" at bounding box center [743, 493] width 679 height 15
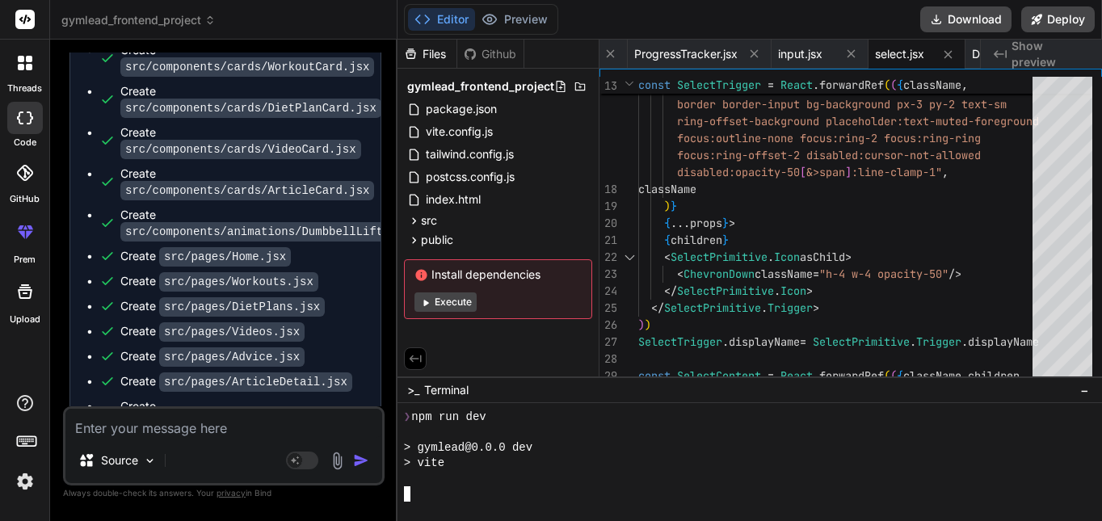
scroll to position [4666, 0]
click at [1045, 50] on span "Show preview" at bounding box center [1050, 54] width 78 height 32
click at [453, 303] on button "Execute" at bounding box center [445, 301] width 62 height 19
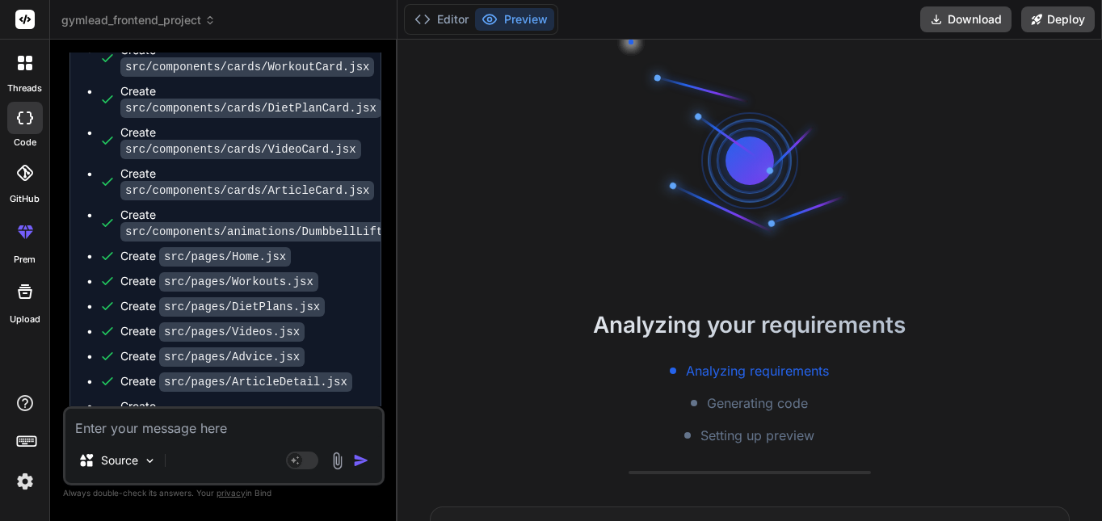
scroll to position [4774, 0]
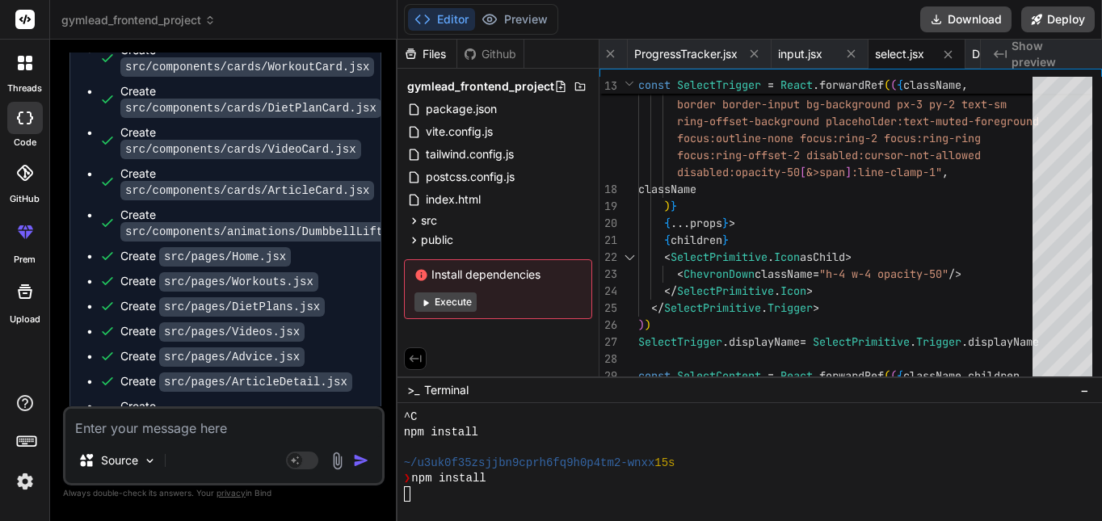
click at [453, 303] on button "Execute" at bounding box center [445, 301] width 62 height 19
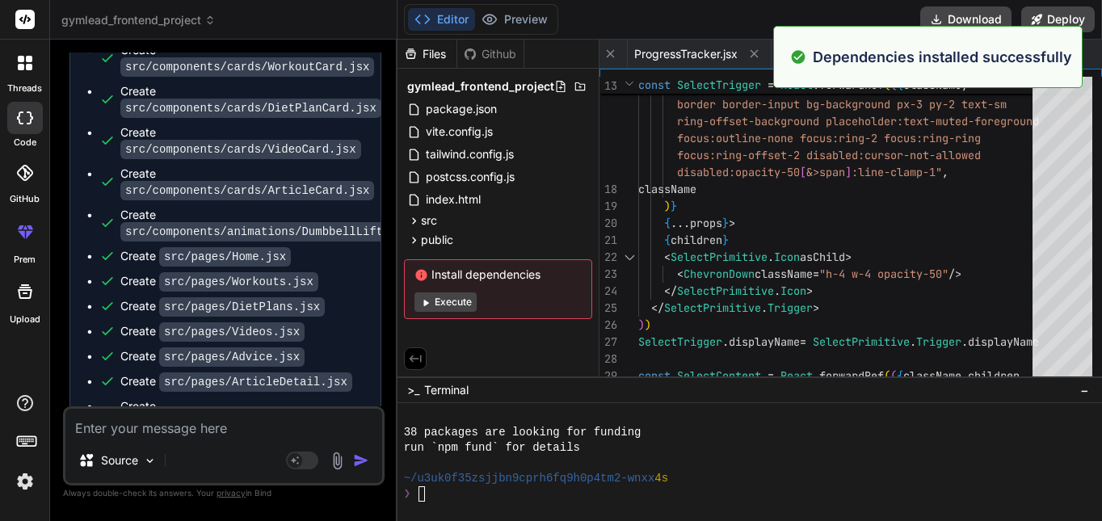
type textarea "x"
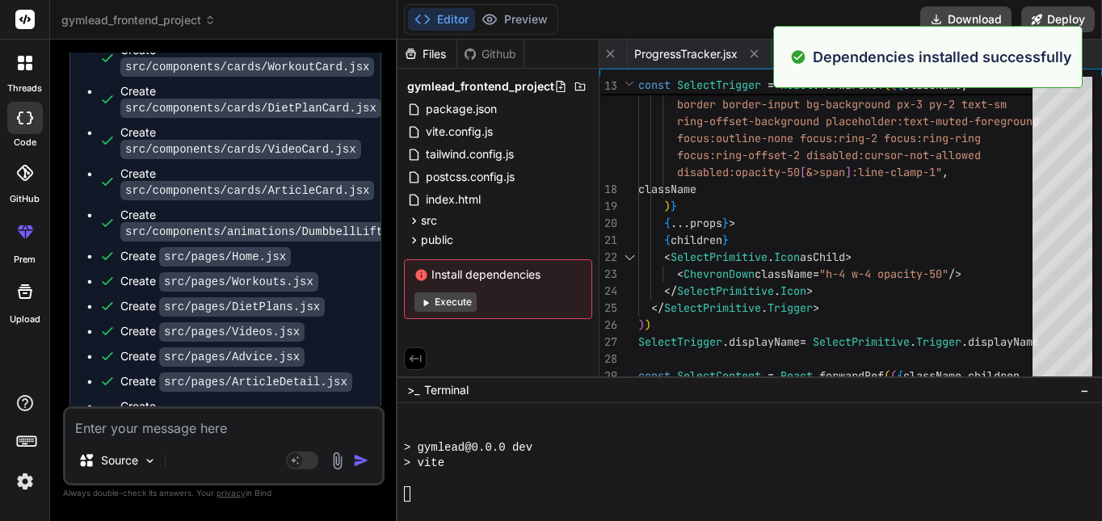
scroll to position [5388, 0]
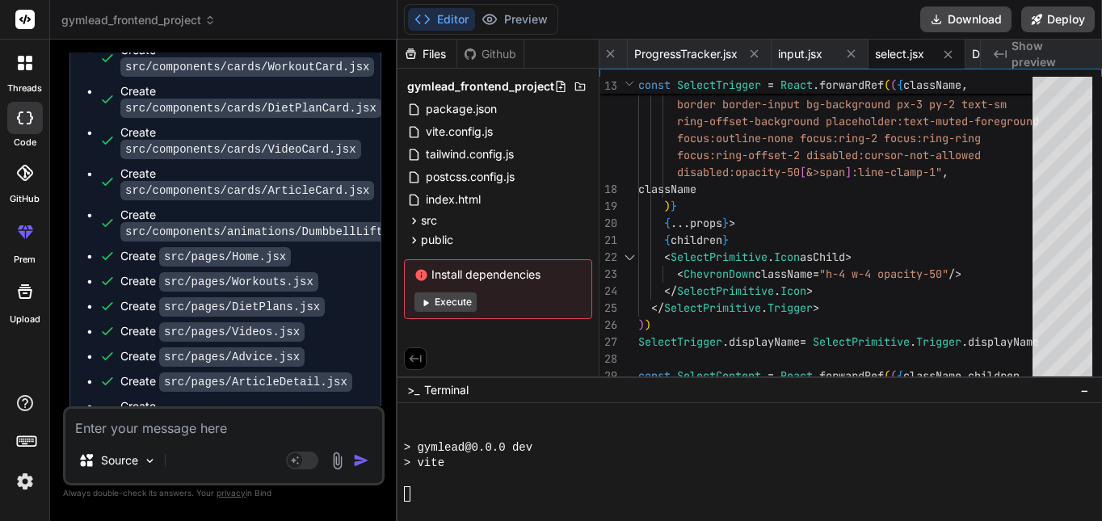
click at [1037, 50] on span "Show preview" at bounding box center [1050, 54] width 78 height 32
click at [546, 477] on div at bounding box center [743, 478] width 679 height 15
type textarea "Select, SelectGroup, SelectValue, SelectTrigger, SelectContent, SelectLabel, Se…"
type textarea "x"
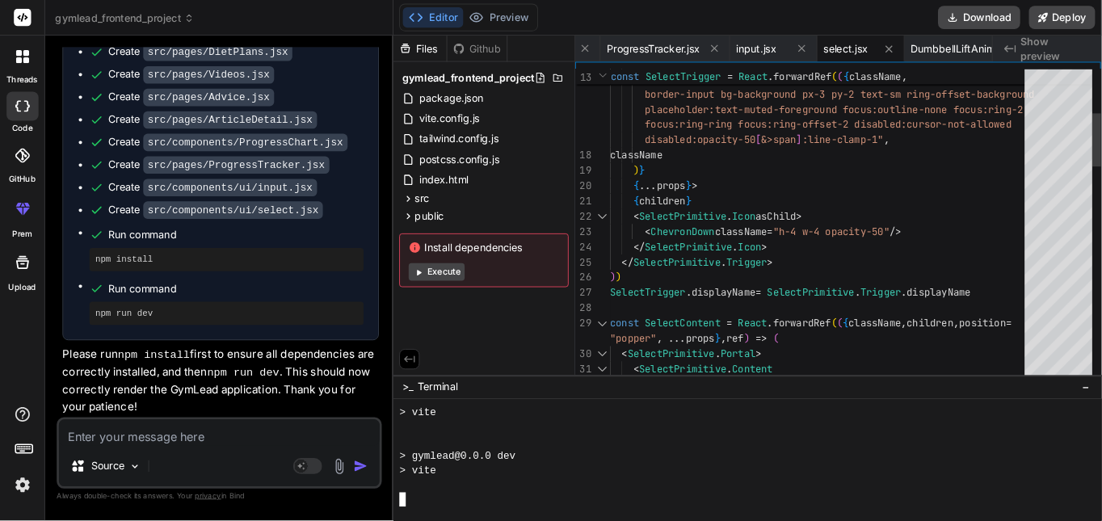
scroll to position [0, 3017]
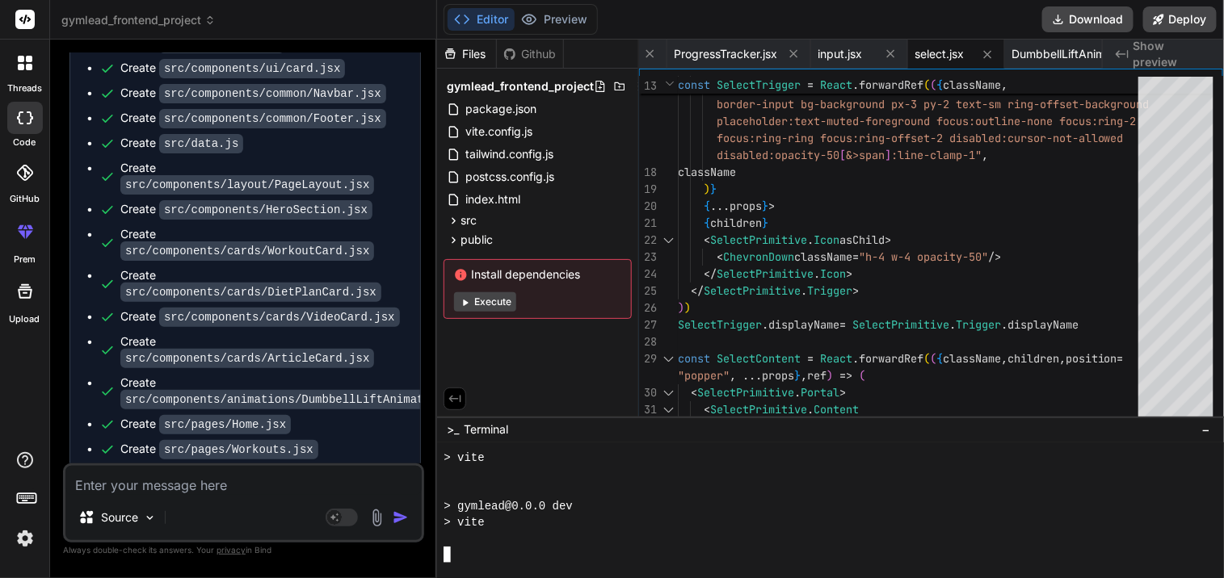
type textarea "SelectTrigger, SelectContent, SelectLabel, SelectItem, SelectSeparator, }"
type textarea "x"
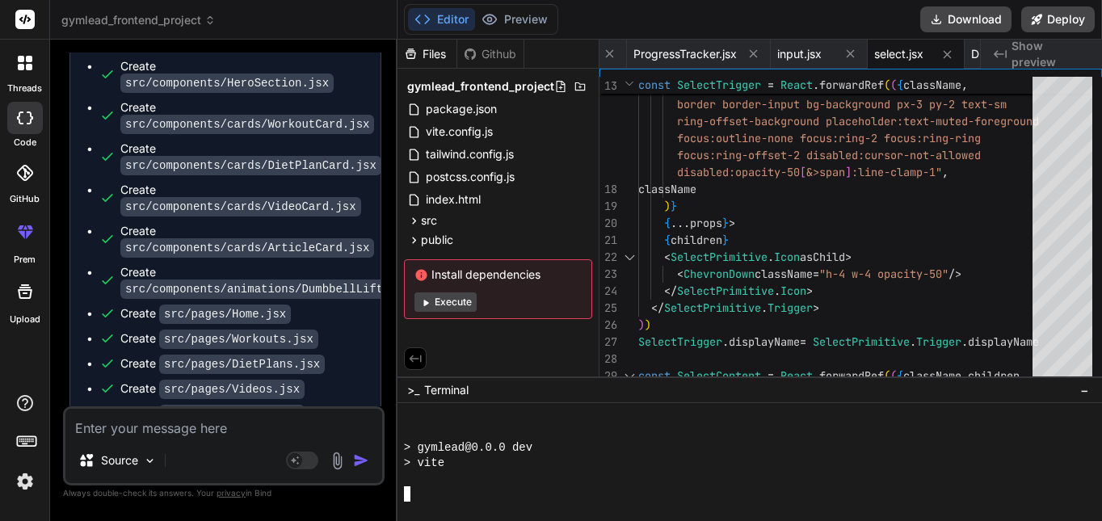
scroll to position [9487, 0]
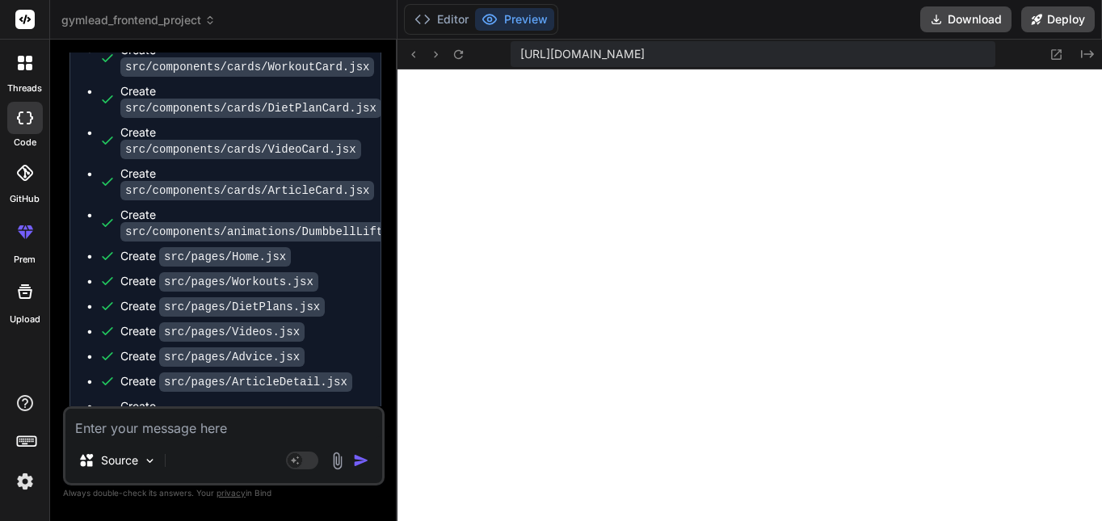
scroll to position [8503, 0]
paste textarea "[plugin:vite:react-babel] /home/u3uk0f35zsjjbn9cprh6fq9h0p4tm2-wnxx/src/compone…"
type textarea "[plugin:vite:react-babel] /home/u3uk0f35zsjjbn9cprh6fq9h0p4tm2-wnxx/src/compone…"
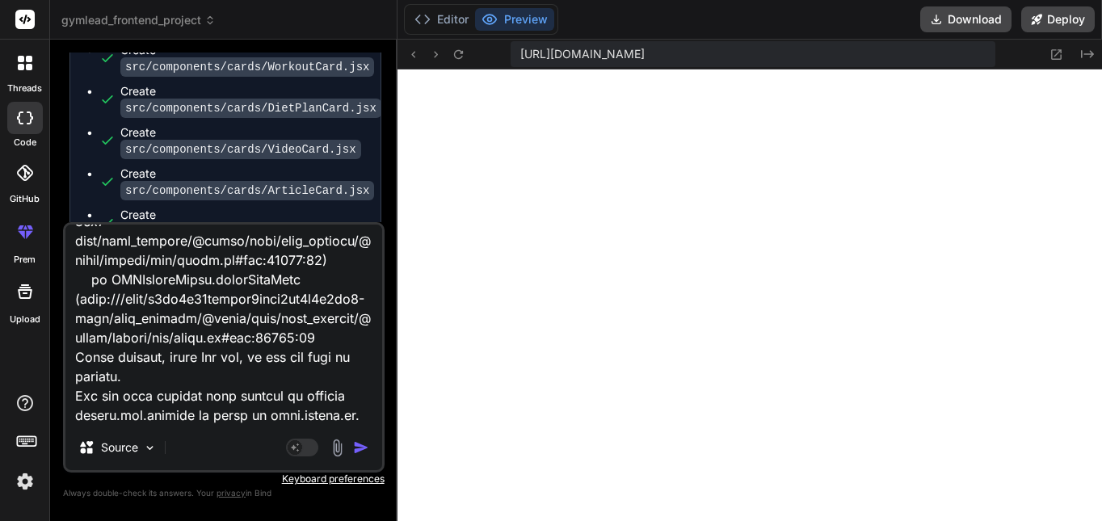
type textarea "x"
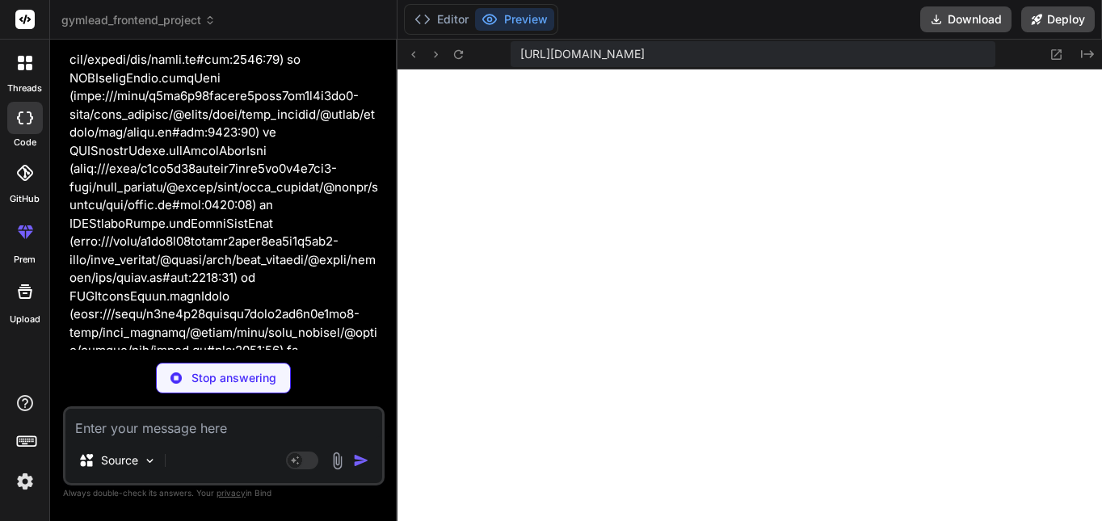
scroll to position [10599, 0]
type textarea "x"
type textarea "CardDescription, CardContent }"
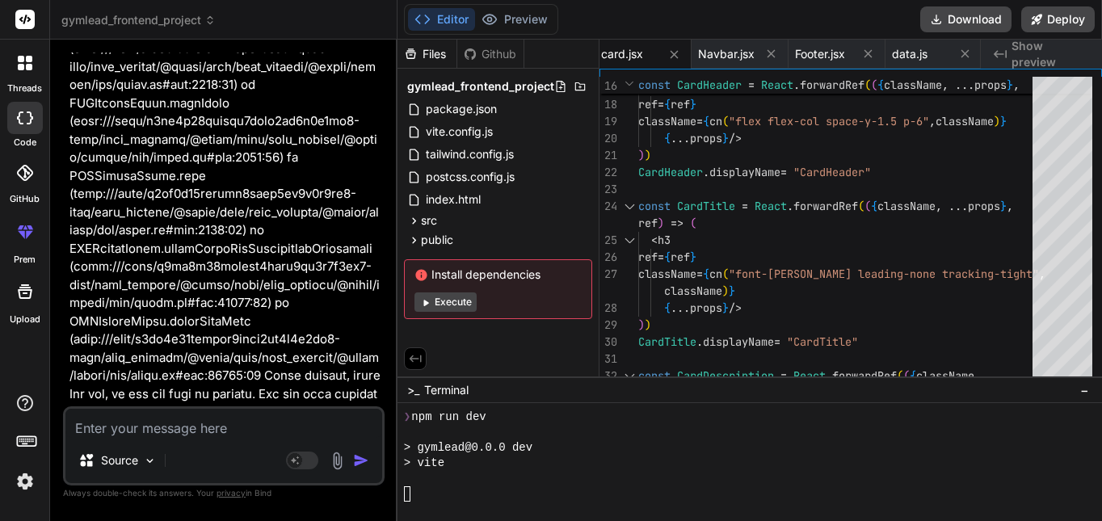
scroll to position [11026, 0]
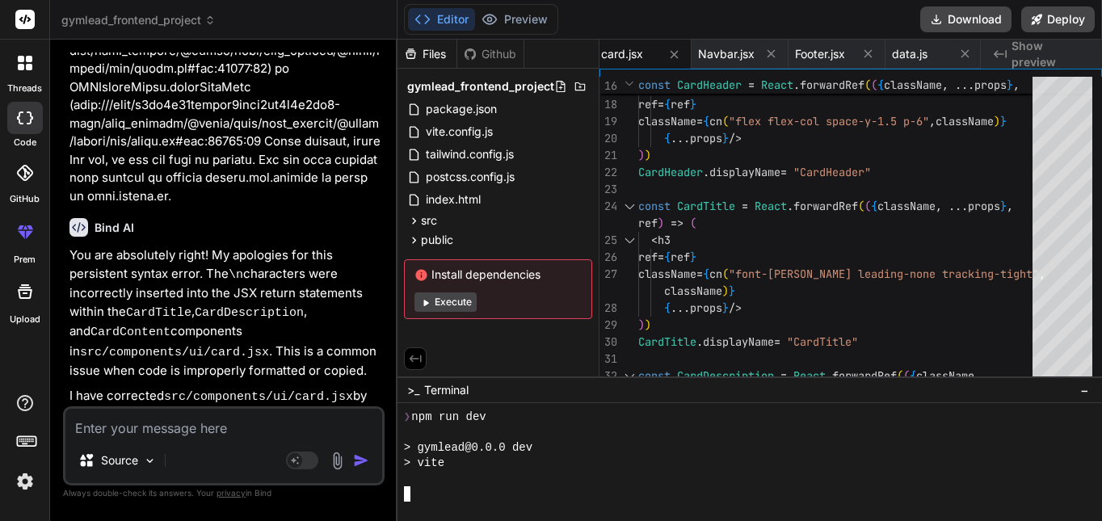
click at [528, 488] on div at bounding box center [743, 493] width 679 height 15
click at [468, 302] on button "Execute" at bounding box center [445, 301] width 62 height 19
type textarea "x"
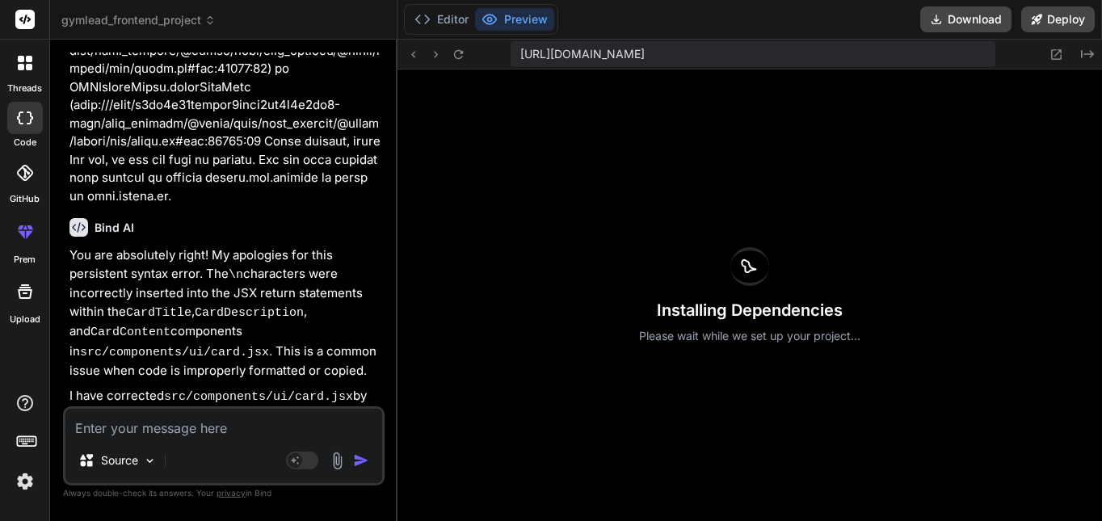
scroll to position [8872, 0]
click at [431, 23] on button "Editor" at bounding box center [441, 19] width 67 height 23
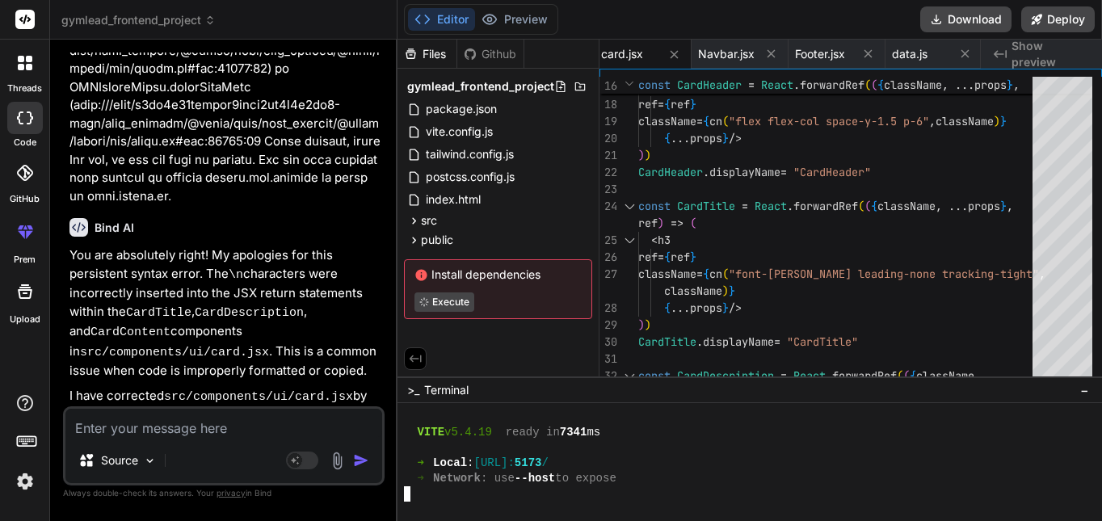
type textarea "x"
type textarea "http://localhost:5173/"
click at [528, 26] on button "Preview" at bounding box center [514, 19] width 79 height 23
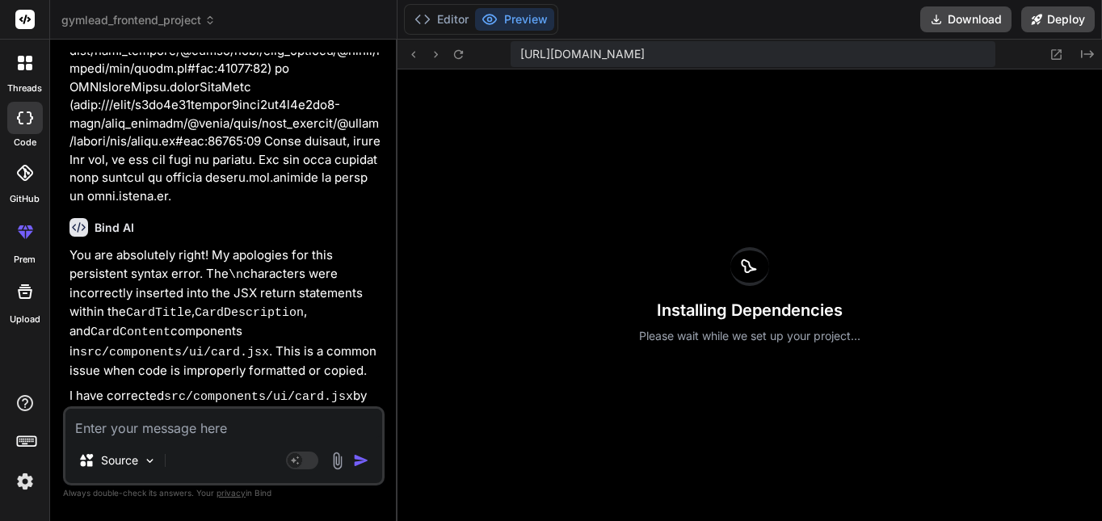
click at [560, 191] on div "Installing Dependencies Please wait while we set up your project..." at bounding box center [749, 295] width 704 height 452
click at [305, 428] on textarea at bounding box center [223, 423] width 317 height 29
click at [507, 19] on button "Preview" at bounding box center [514, 19] width 79 height 23
click at [444, 22] on button "Editor" at bounding box center [441, 19] width 67 height 23
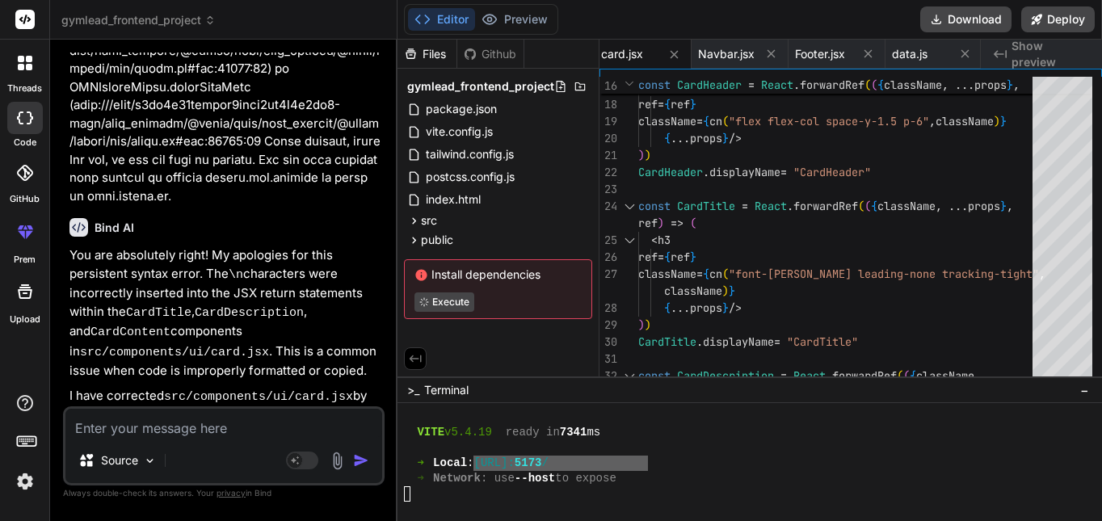
drag, startPoint x: 469, startPoint y: 288, endPoint x: 457, endPoint y: 304, distance: 20.2
click at [469, 289] on div "Install dependencies Execute" at bounding box center [498, 289] width 188 height 60
click at [288, 440] on div "Source Agent Mode. When this toggle is activated, AI automatically makes decisi…" at bounding box center [224, 445] width 322 height 79
click at [291, 429] on textarea at bounding box center [223, 423] width 317 height 29
click at [527, 30] on button "Preview" at bounding box center [514, 19] width 79 height 23
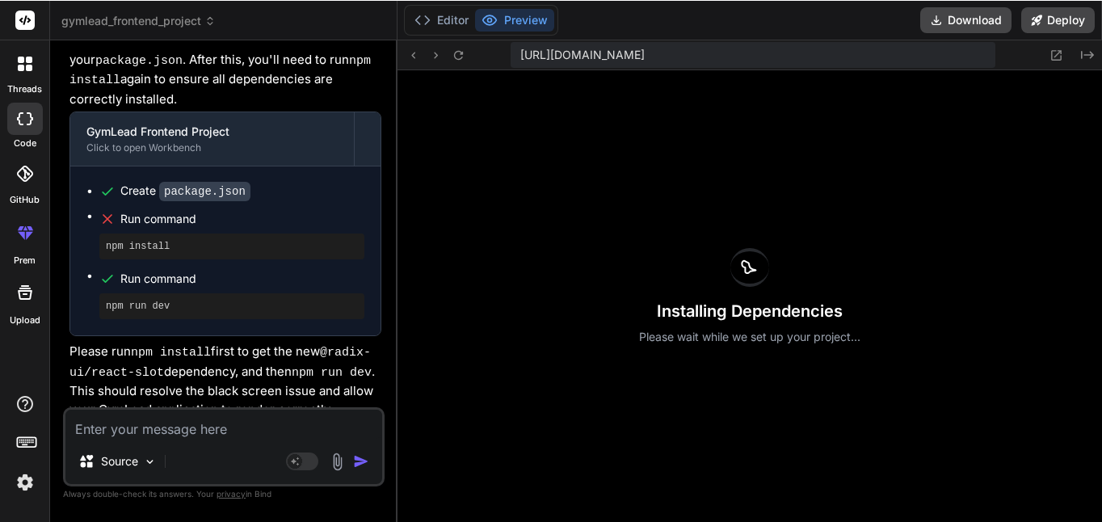
scroll to position [7795, 0]
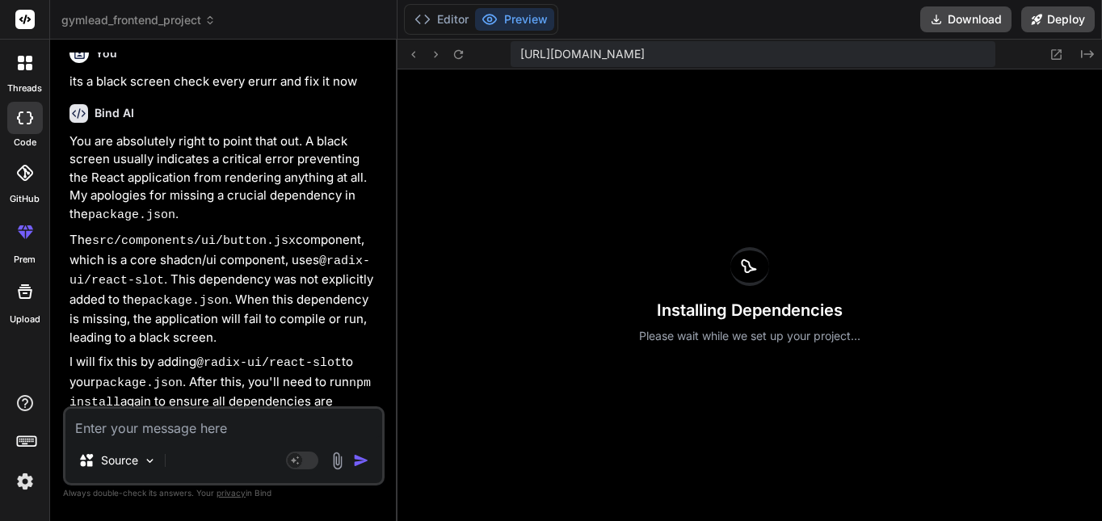
type textarea "x"
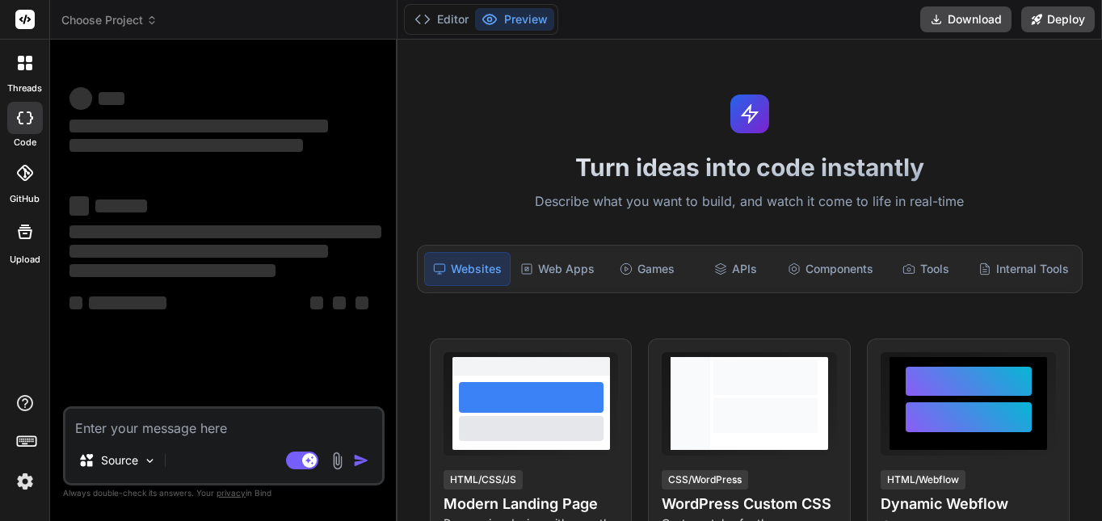
click at [252, 416] on textarea at bounding box center [223, 423] width 317 height 29
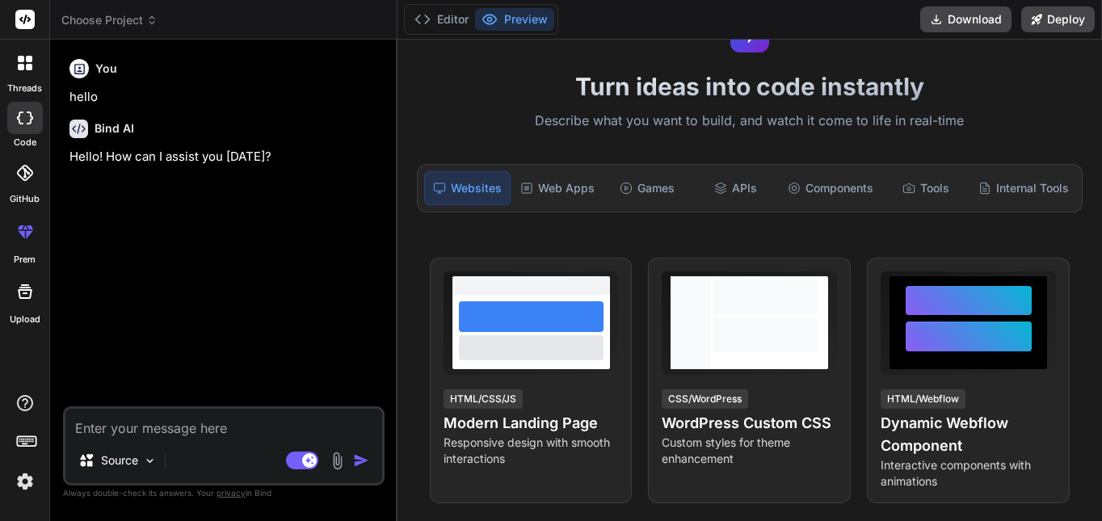
scroll to position [16, 0]
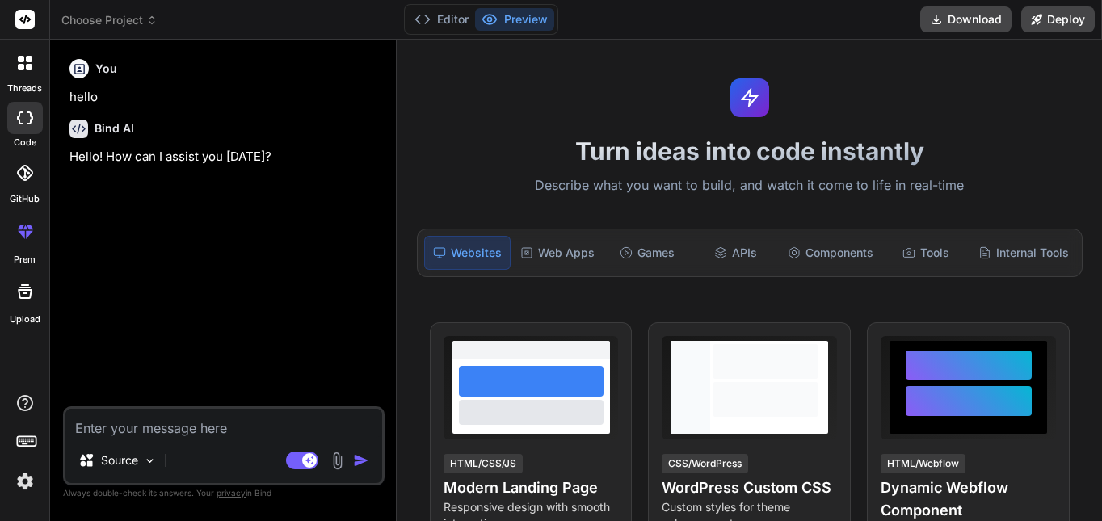
type textarea "x"
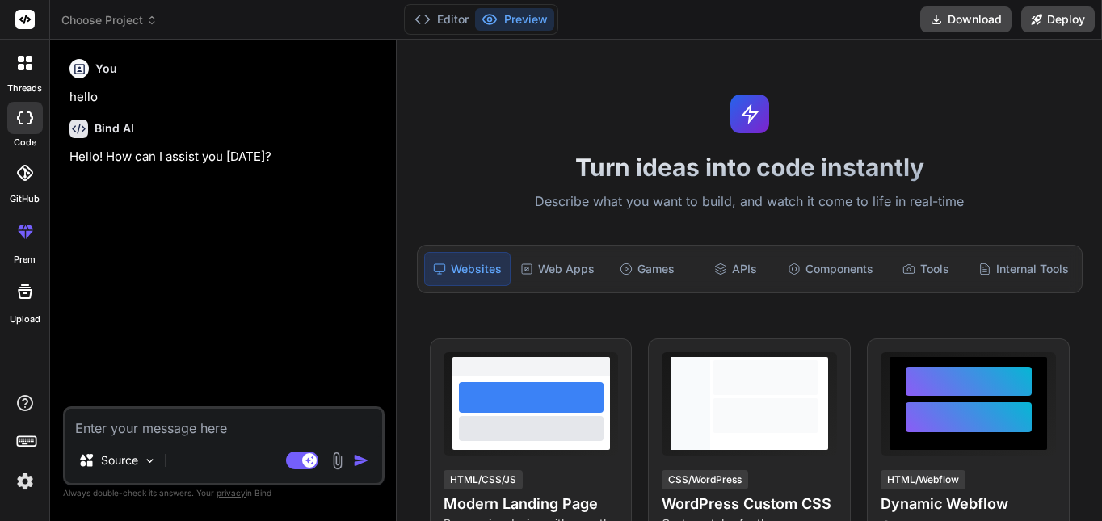
click at [268, 410] on textarea at bounding box center [223, 423] width 317 height 29
type textarea "LorEmip Dolorsit Ametco Adi eli s doeius temporin utlabore. Etdol ma a 31e-admi…"
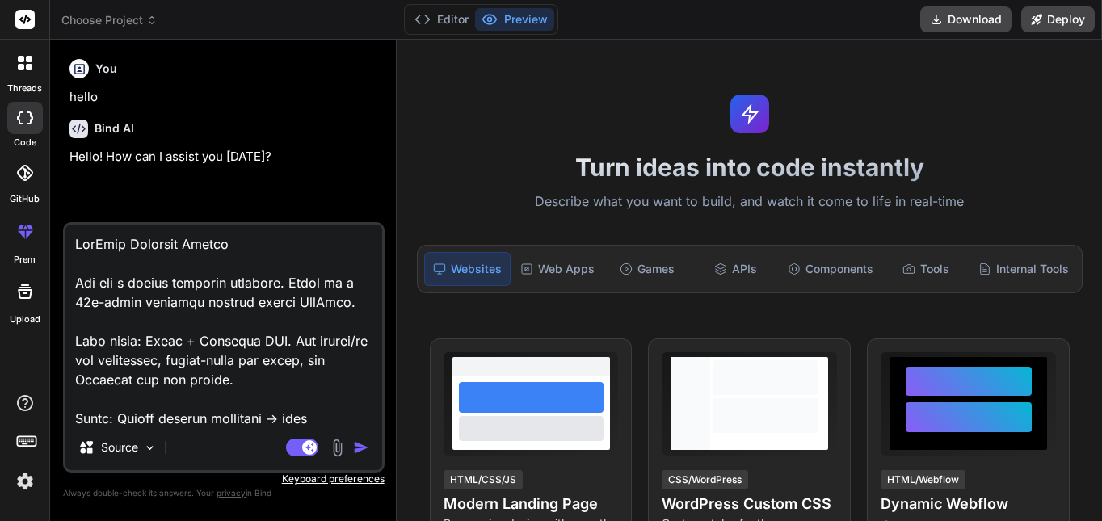
scroll to position [1262, 0]
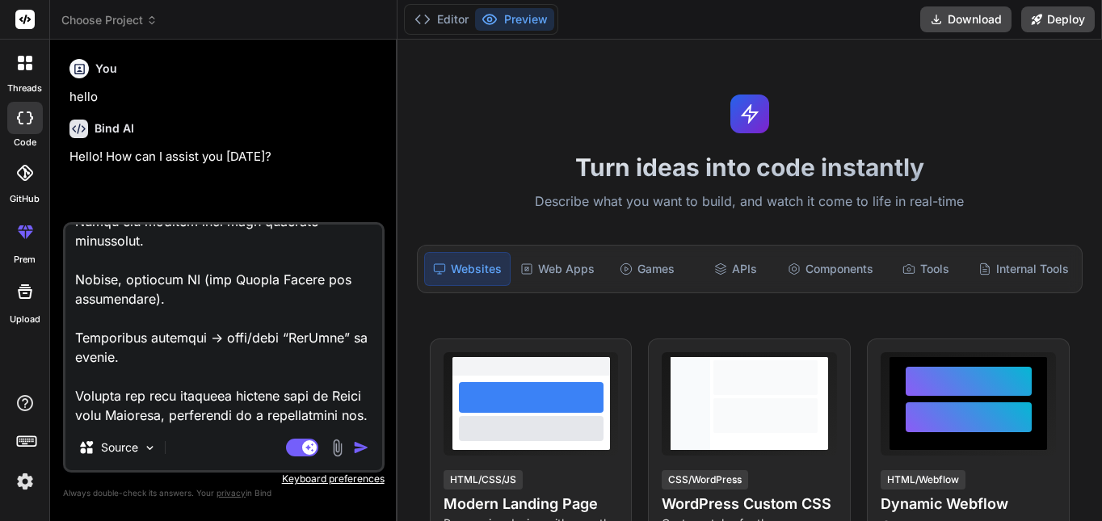
type textarea "x"
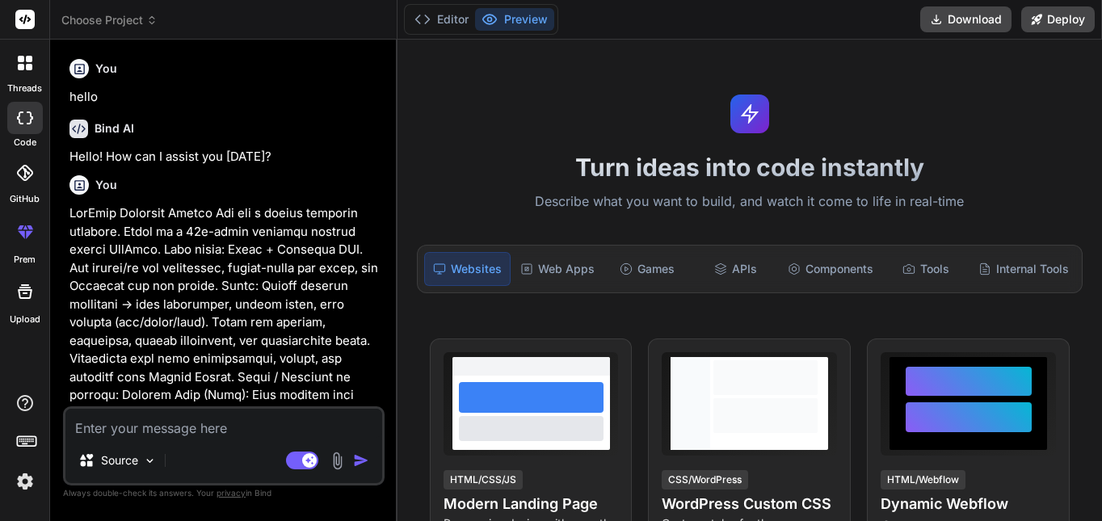
scroll to position [116, 0]
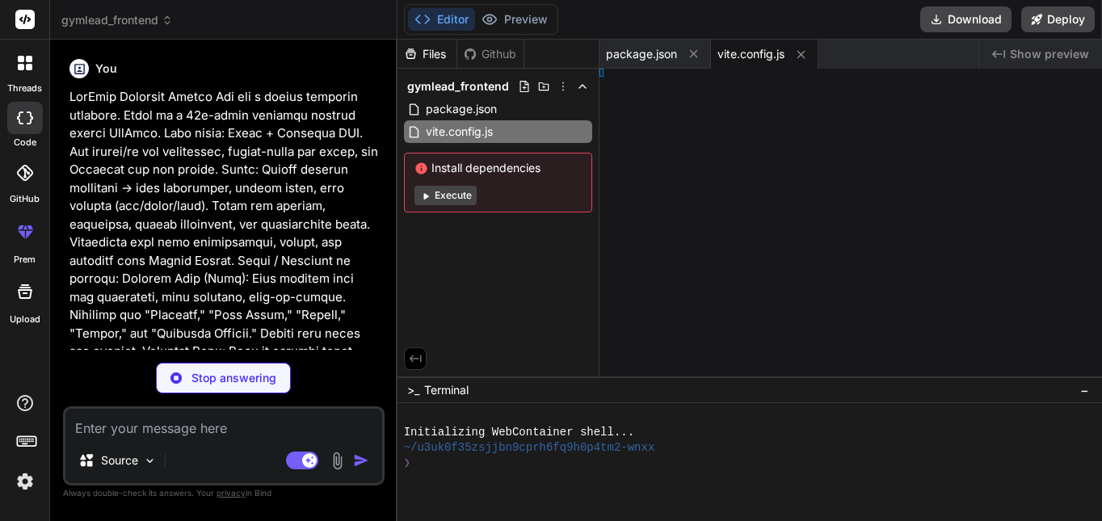
type textarea "x"
type textarea "import { defineConfig } from 'vite' import react from '@vitejs/plugin-react' //…"
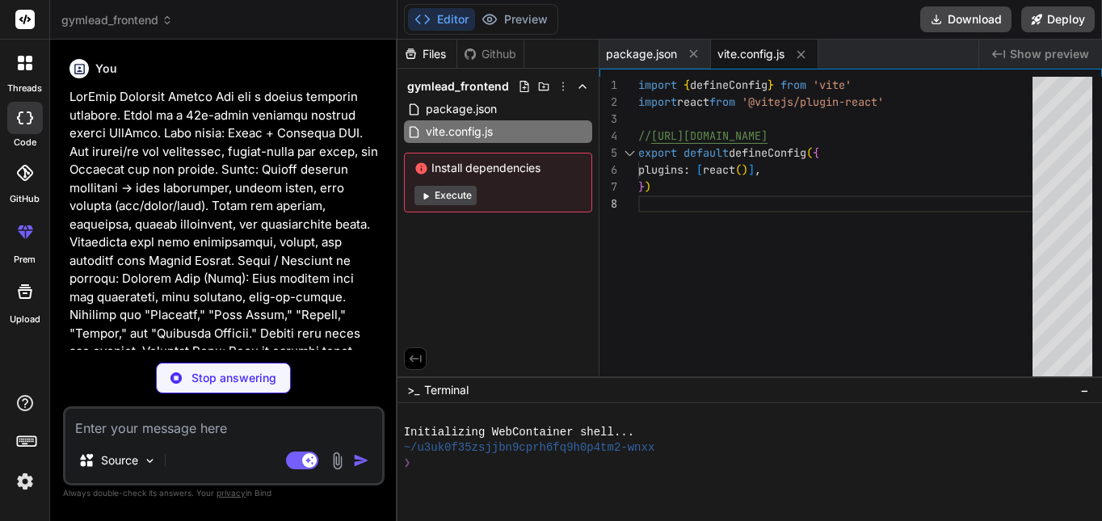
type textarea "x"
type textarea "}, animation: { "accordion-down": "accordion-down 0.2s ease-out", "accordion-up…"
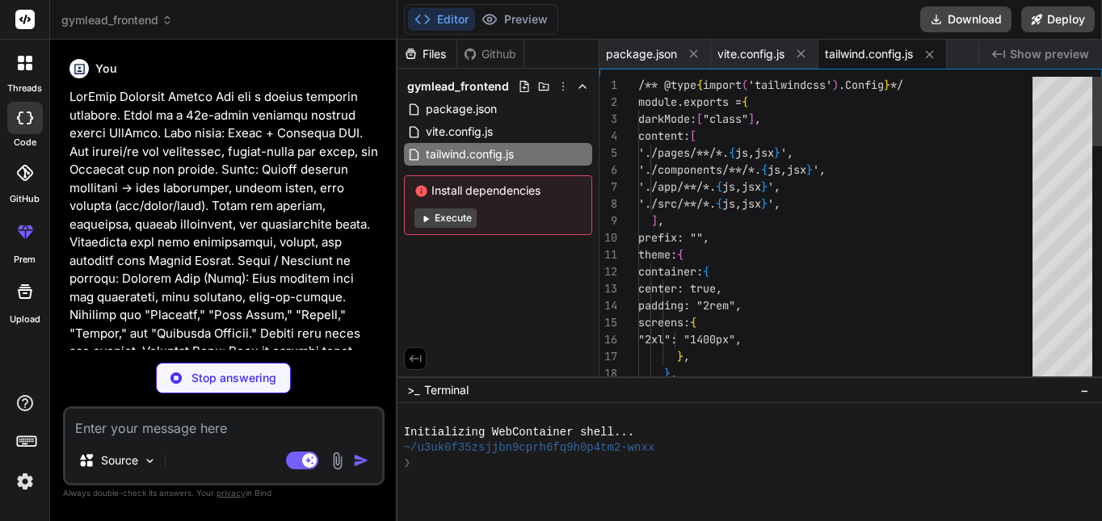
type textarea "x"
type textarea "export default { plugins: { tailwindcss: {}, autoprefixer: {}, }, }"
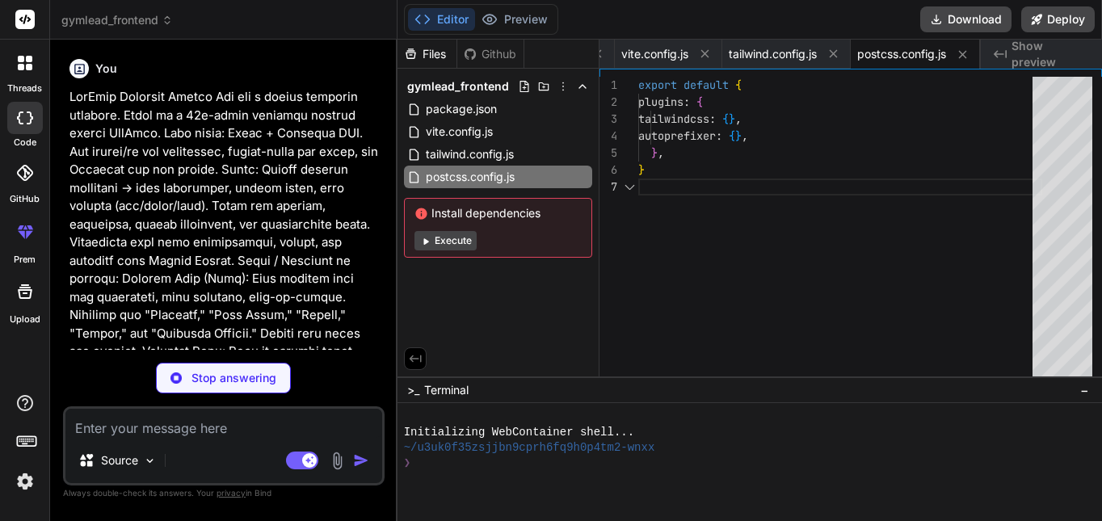
type textarea "x"
type textarea "<div id="root"></div> <script type="module" src="/src/main.jsx"></script> </bod…"
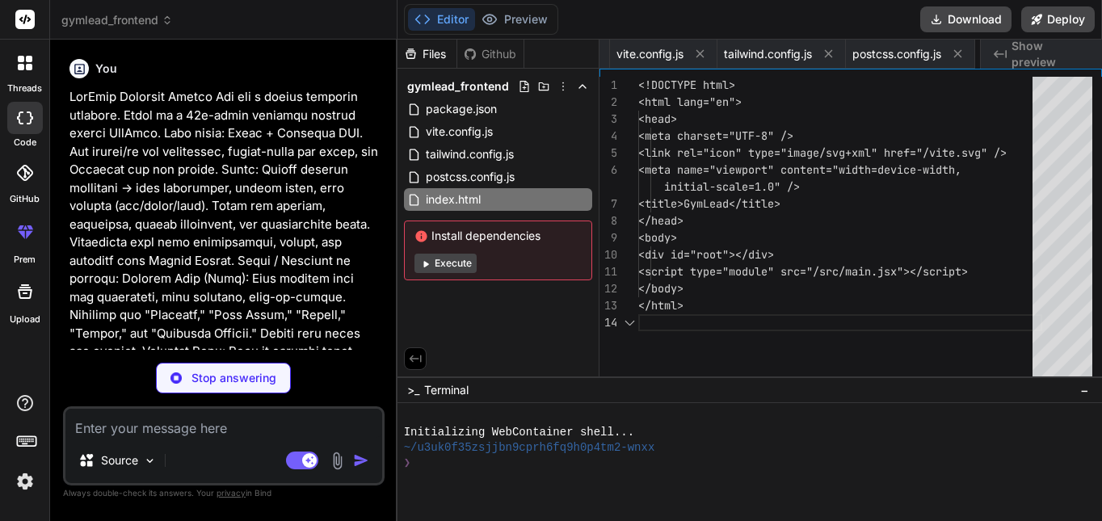
scroll to position [0, 295]
type textarea "x"
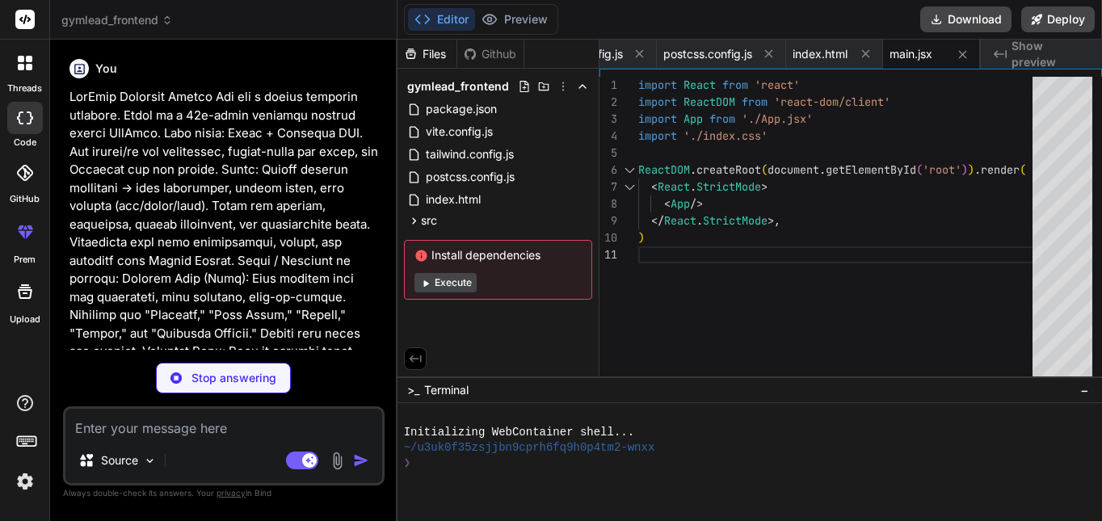
type textarea "x"
type textarea "@apply border-border; } body { @apply bg-background text-foreground; font-featu…"
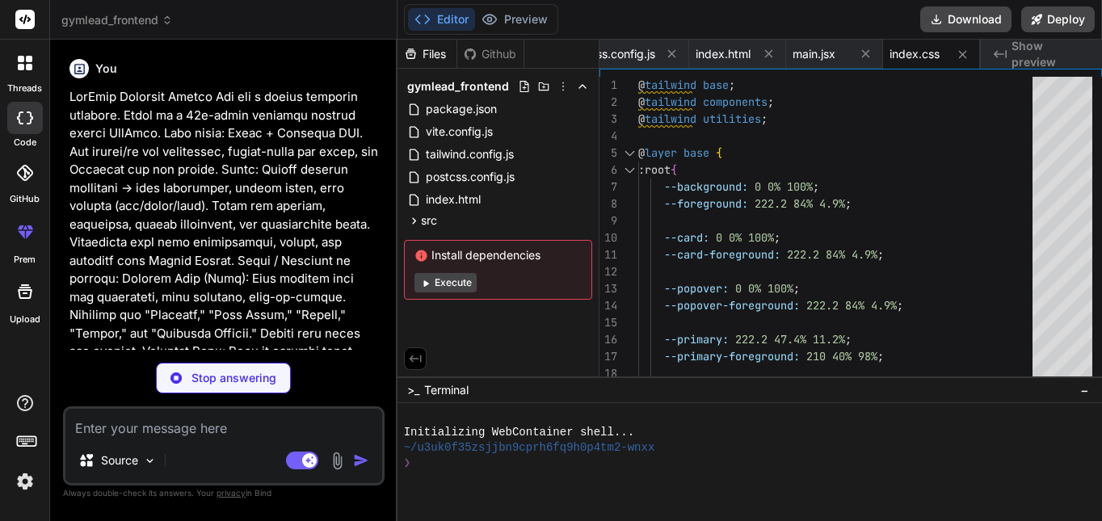
type textarea "x"
type textarea "); } export default App;"
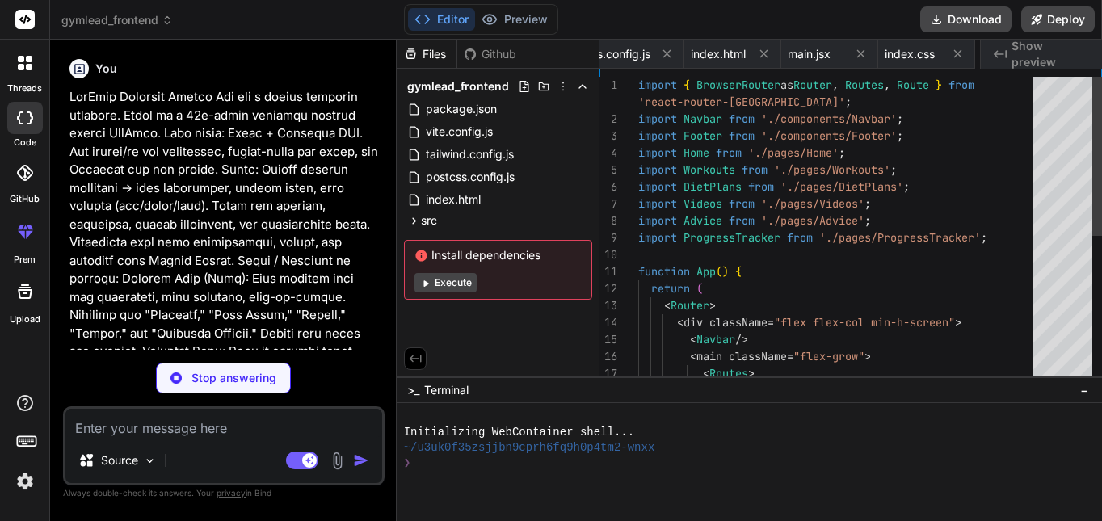
scroll to position [0, 489]
type textarea "x"
type textarea "); }; export default Navbar;"
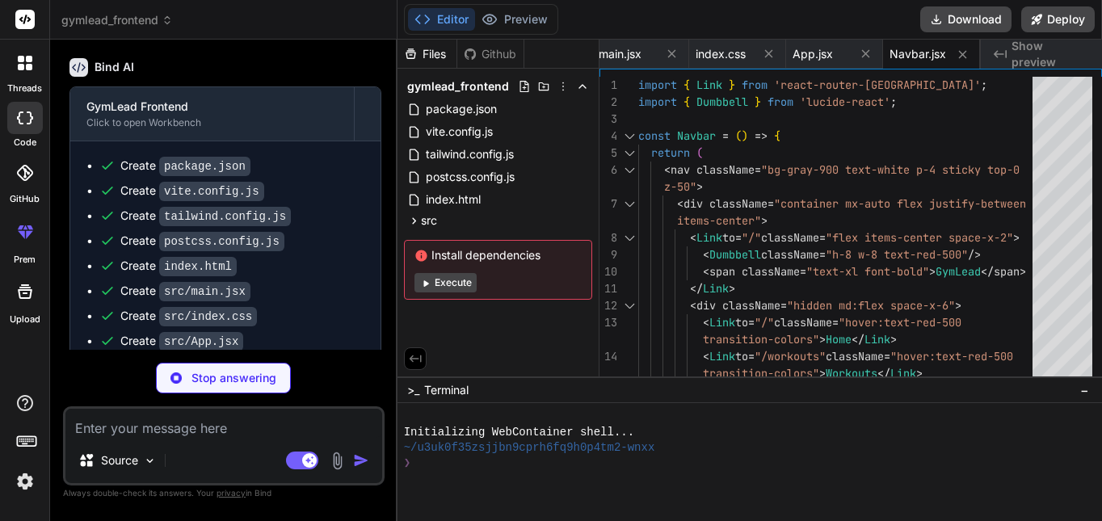
scroll to position [899, 0]
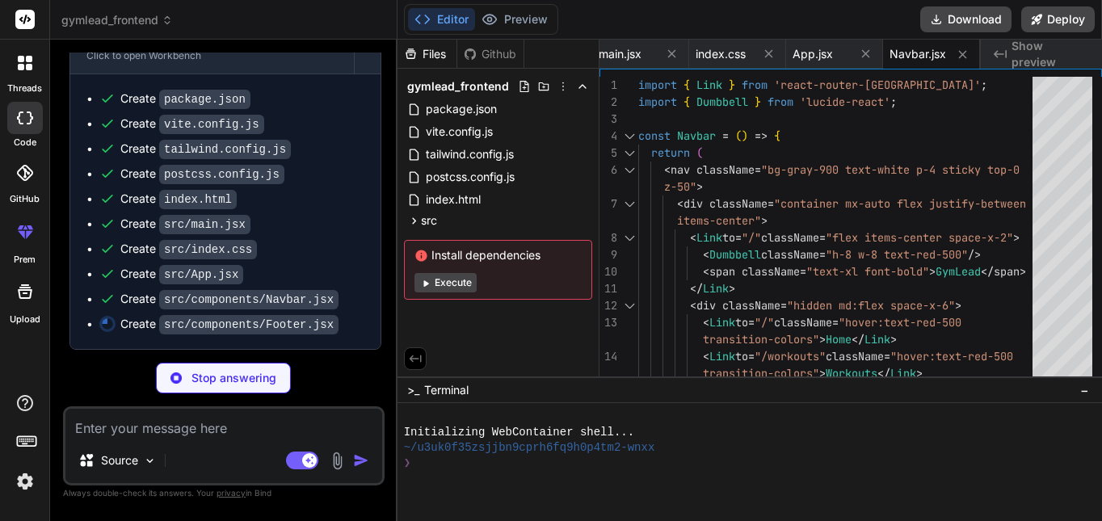
type textarea "x"
type textarea "export default Footer;"
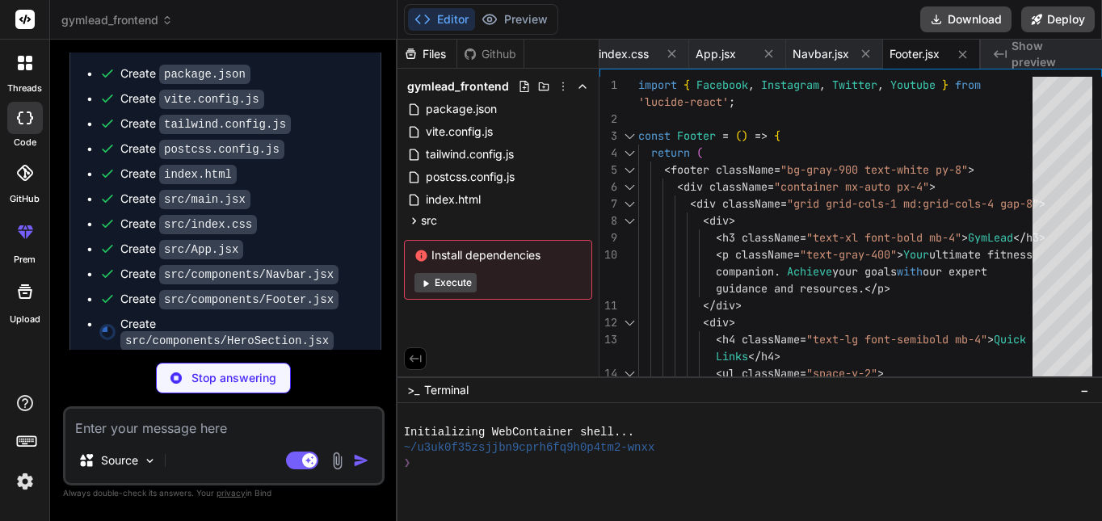
scroll to position [868, 0]
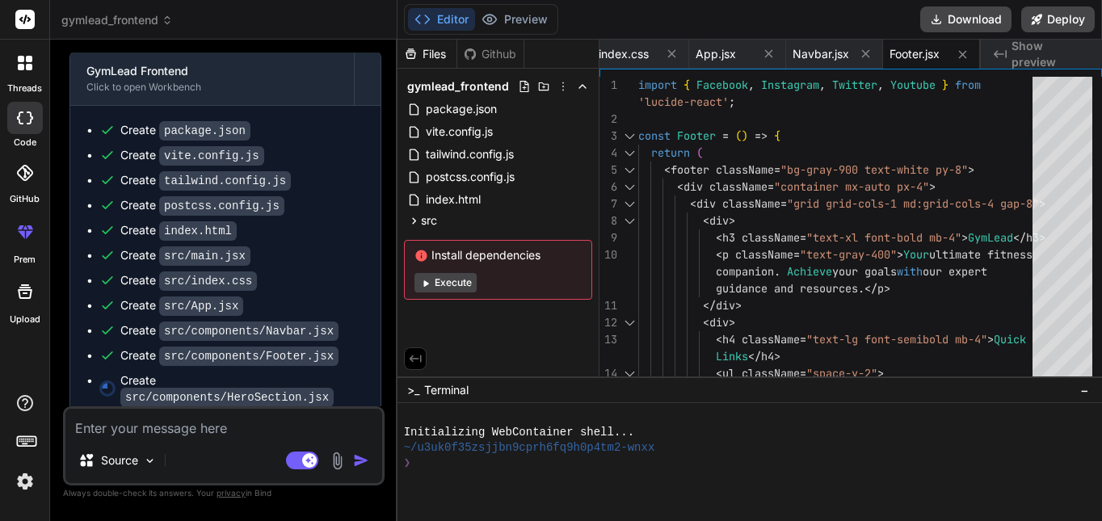
type textarea "x"
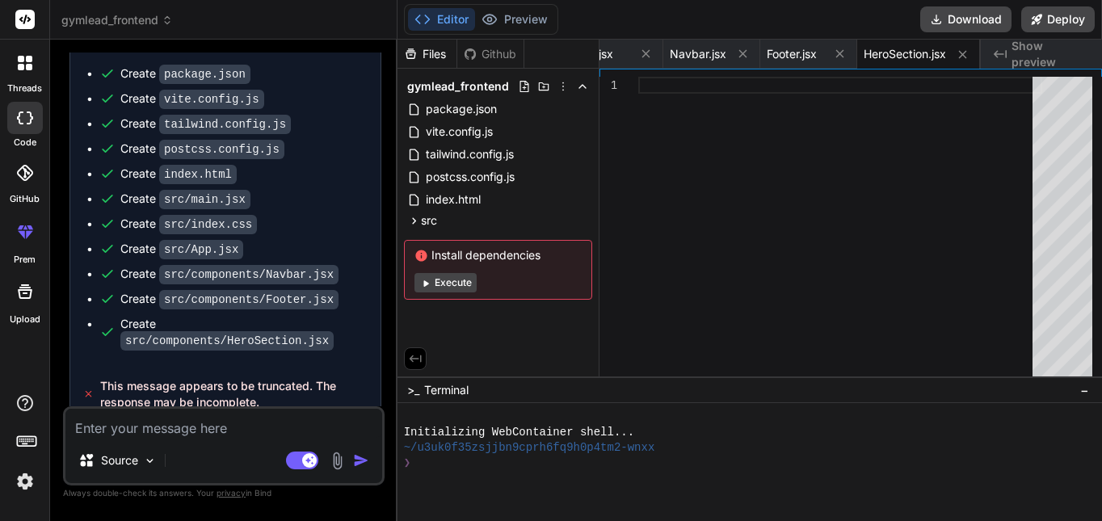
scroll to position [926, 0]
click at [276, 424] on textarea at bounding box center [223, 423] width 317 height 29
type textarea "f"
type textarea "x"
type textarea "fi"
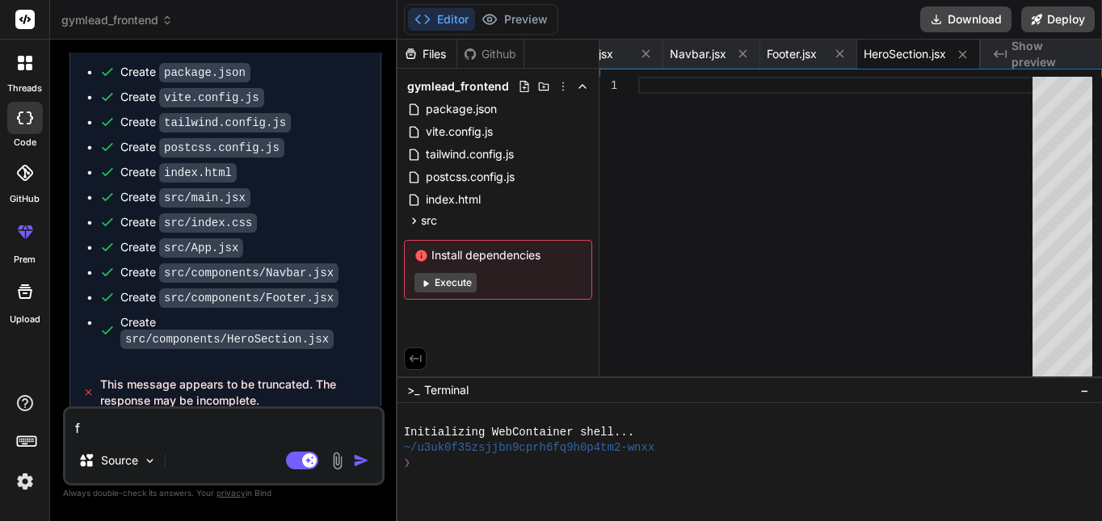
type textarea "x"
type textarea "fin"
type textarea "x"
type textarea "fini"
type textarea "x"
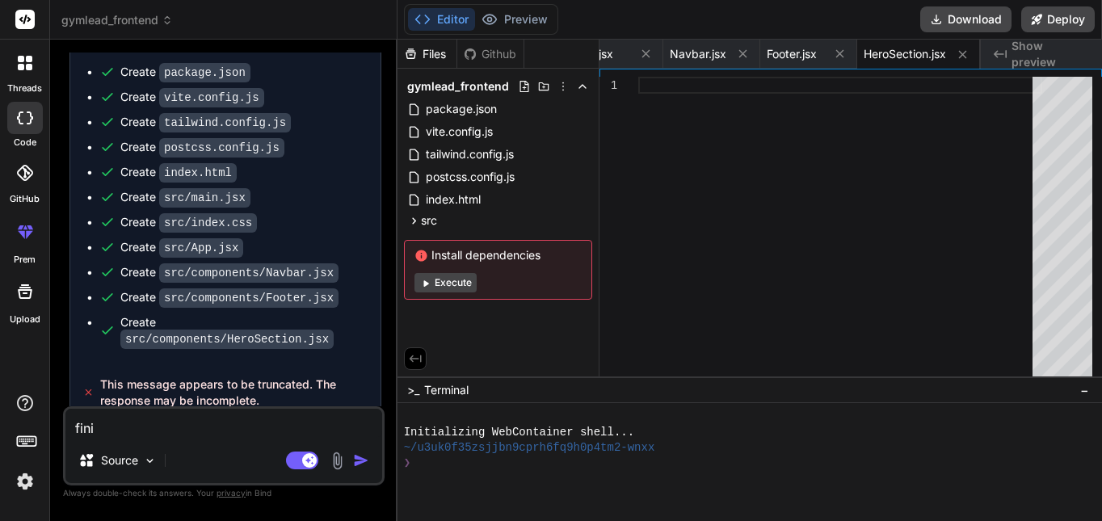
type textarea "finis"
type textarea "x"
type textarea "finish"
type textarea "x"
type textarea "finish"
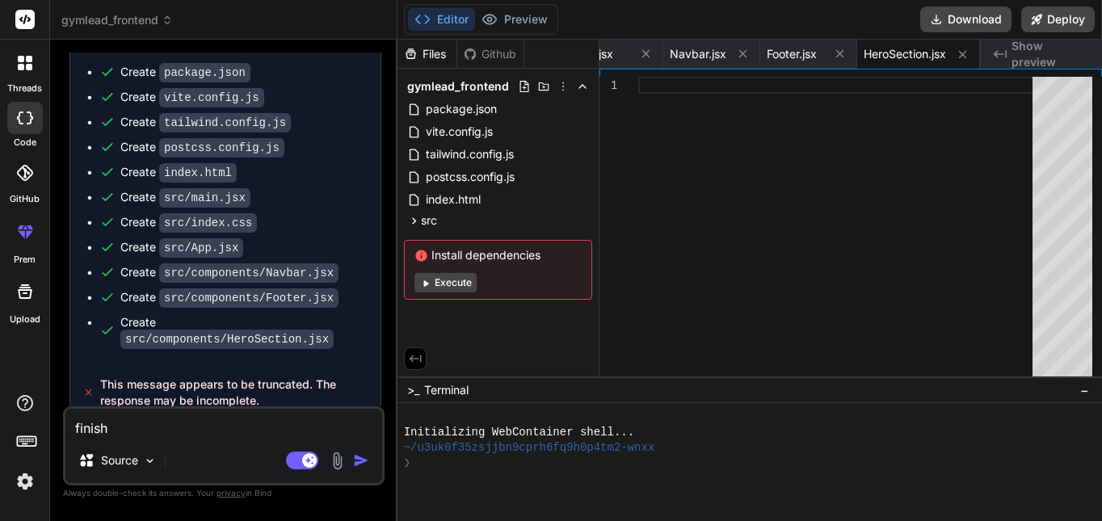
type textarea "x"
type textarea "finish i"
type textarea "x"
type textarea "finish it"
type textarea "x"
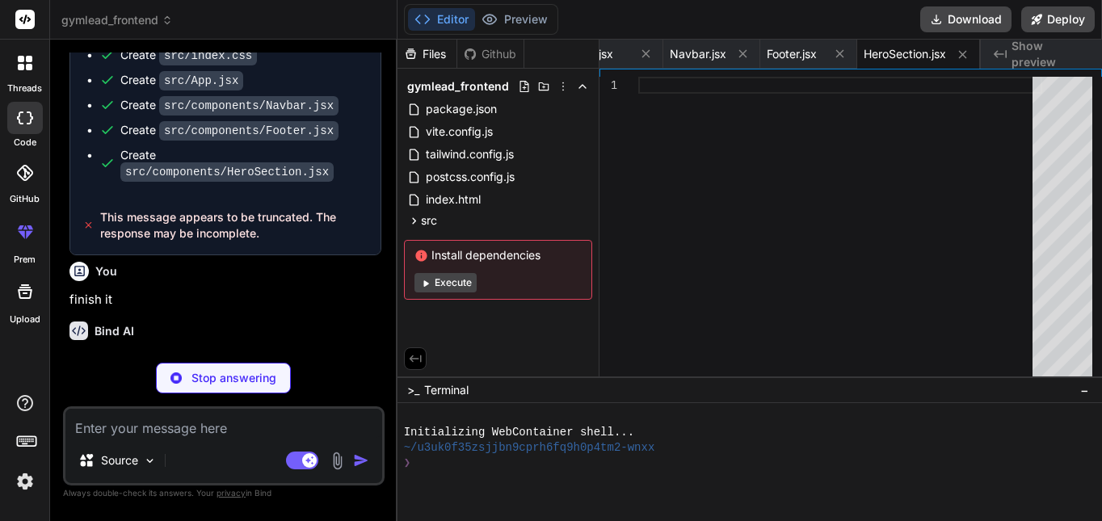
scroll to position [1093, 0]
click at [241, 387] on div "Stop answering" at bounding box center [223, 378] width 135 height 31
type textarea "x"
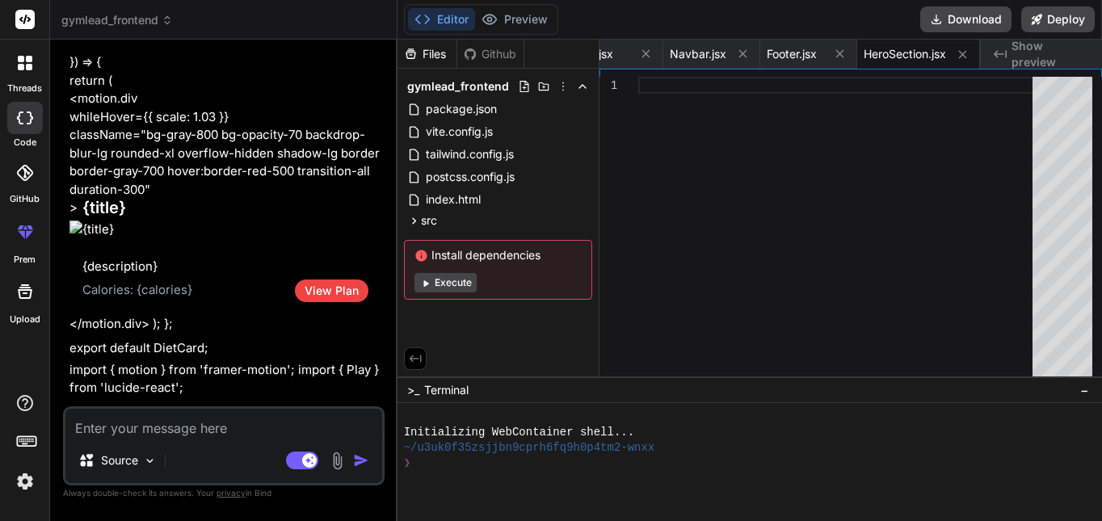
scroll to position [2508, 0]
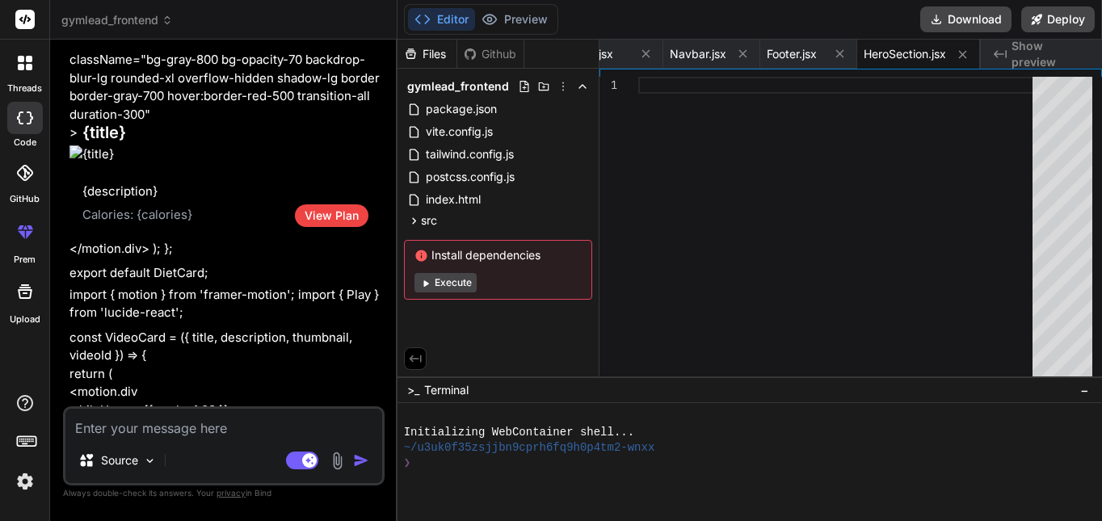
click at [347, 217] on div "{description} Calories: {calories} View Plan" at bounding box center [225, 201] width 312 height 77
click at [347, 211] on div "{description} Calories: {calories} View Plan" at bounding box center [225, 201] width 312 height 77
click at [351, 204] on button "View Plan" at bounding box center [332, 215] width 74 height 23
